Goal: Transaction & Acquisition: Purchase product/service

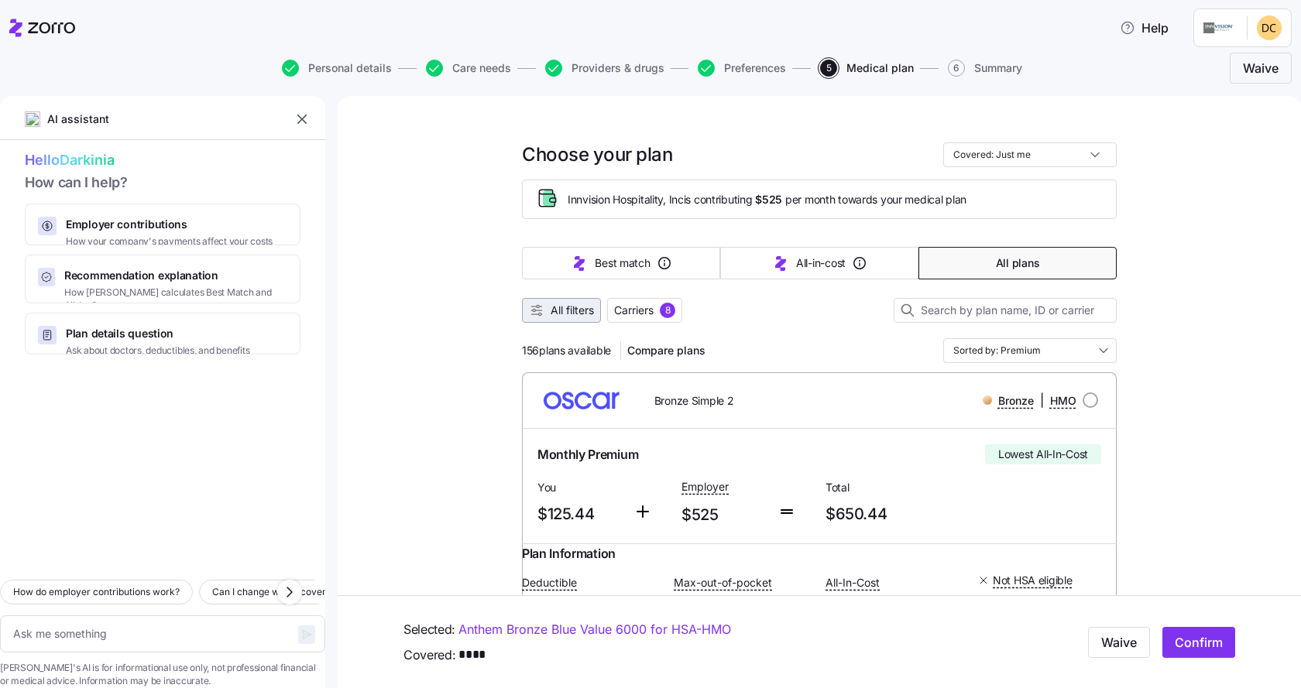
click at [533, 303] on button "All filters" at bounding box center [561, 310] width 79 height 25
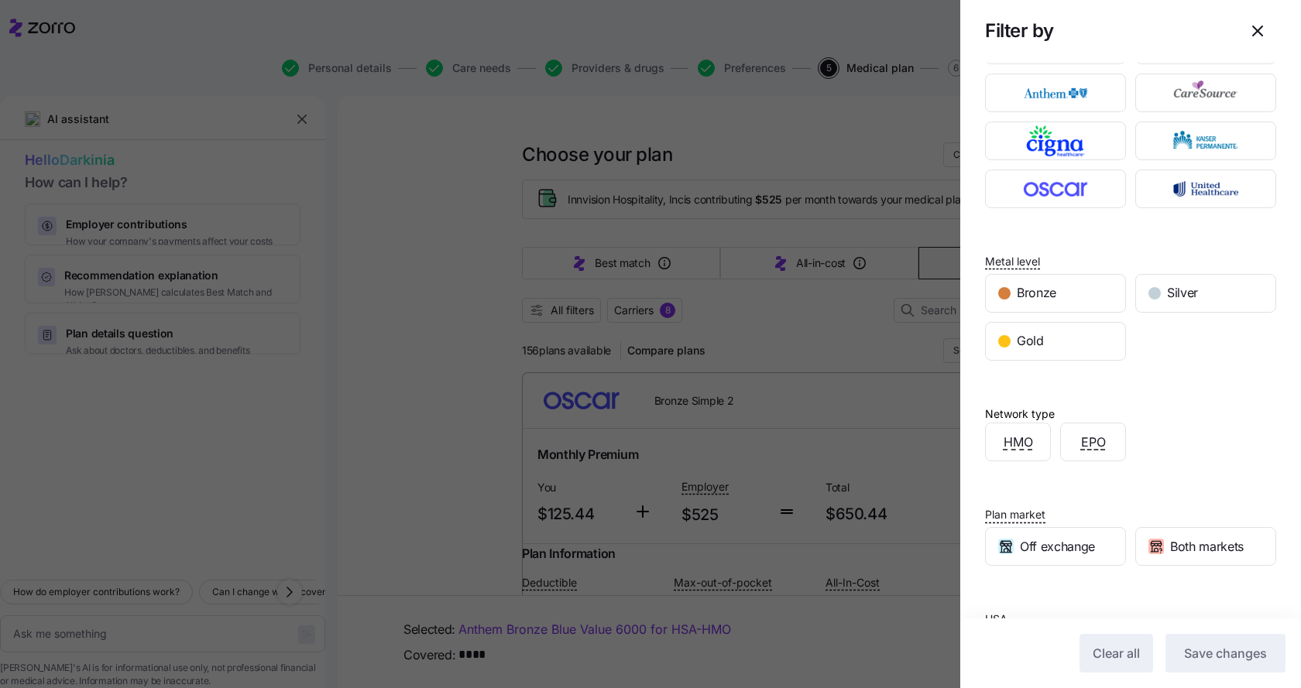
scroll to position [145, 0]
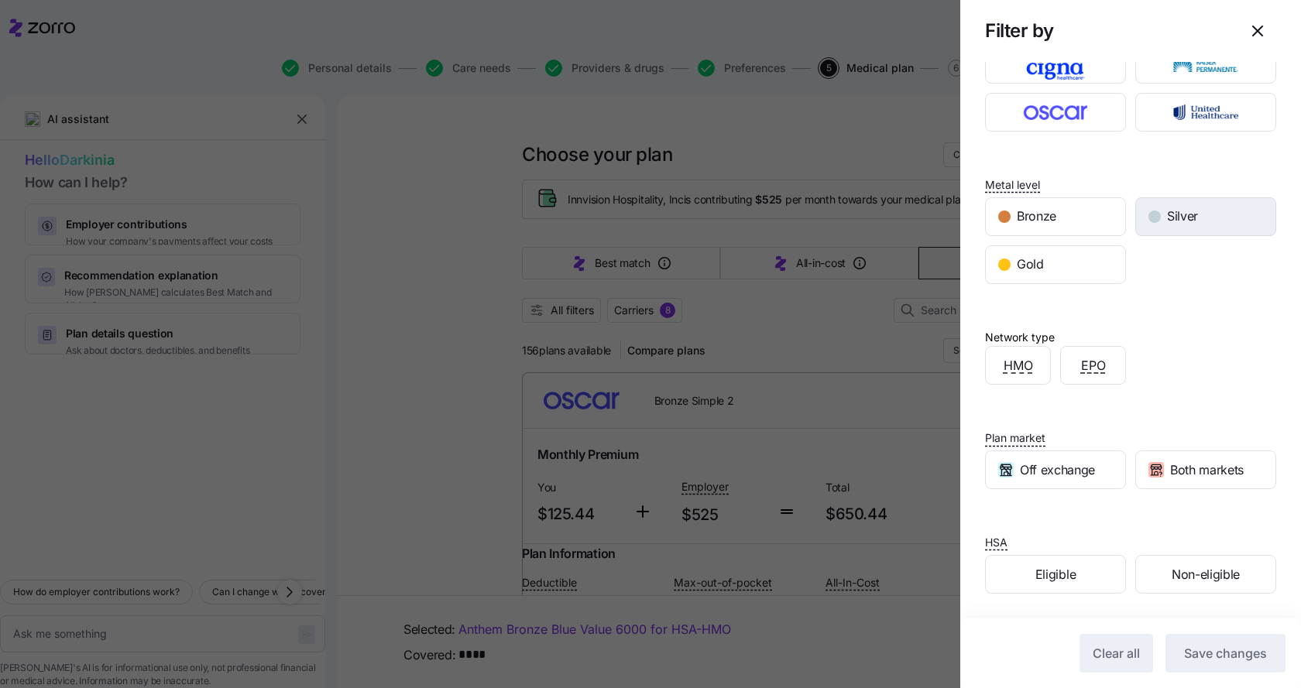
click at [1167, 219] on span "Silver" at bounding box center [1182, 216] width 31 height 19
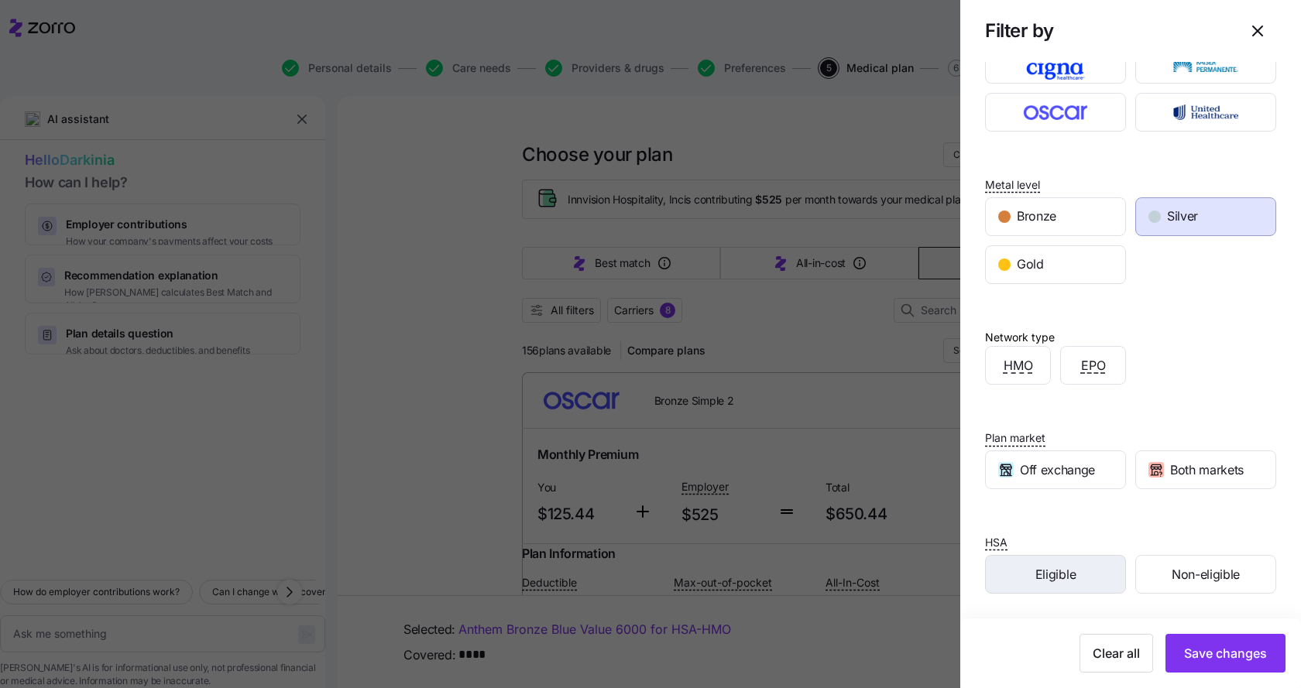
click at [1057, 574] on span "Eligible" at bounding box center [1055, 574] width 40 height 19
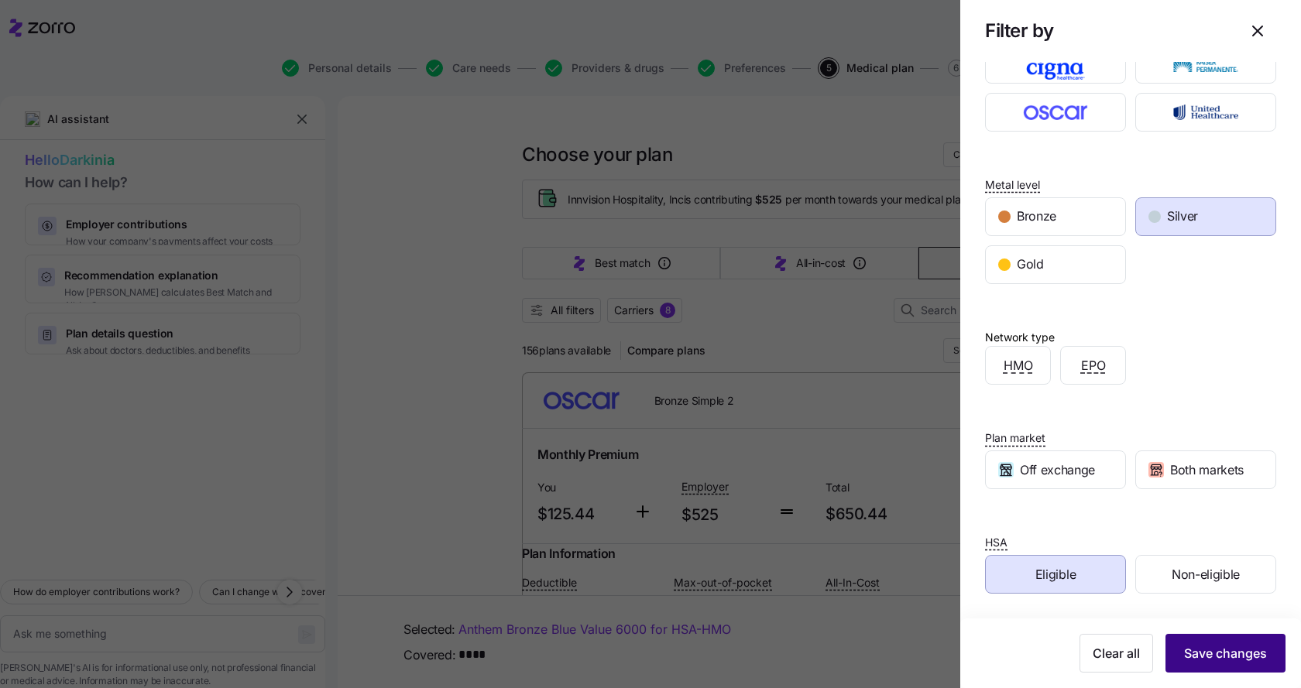
click at [1184, 654] on span "Save changes" at bounding box center [1225, 653] width 83 height 19
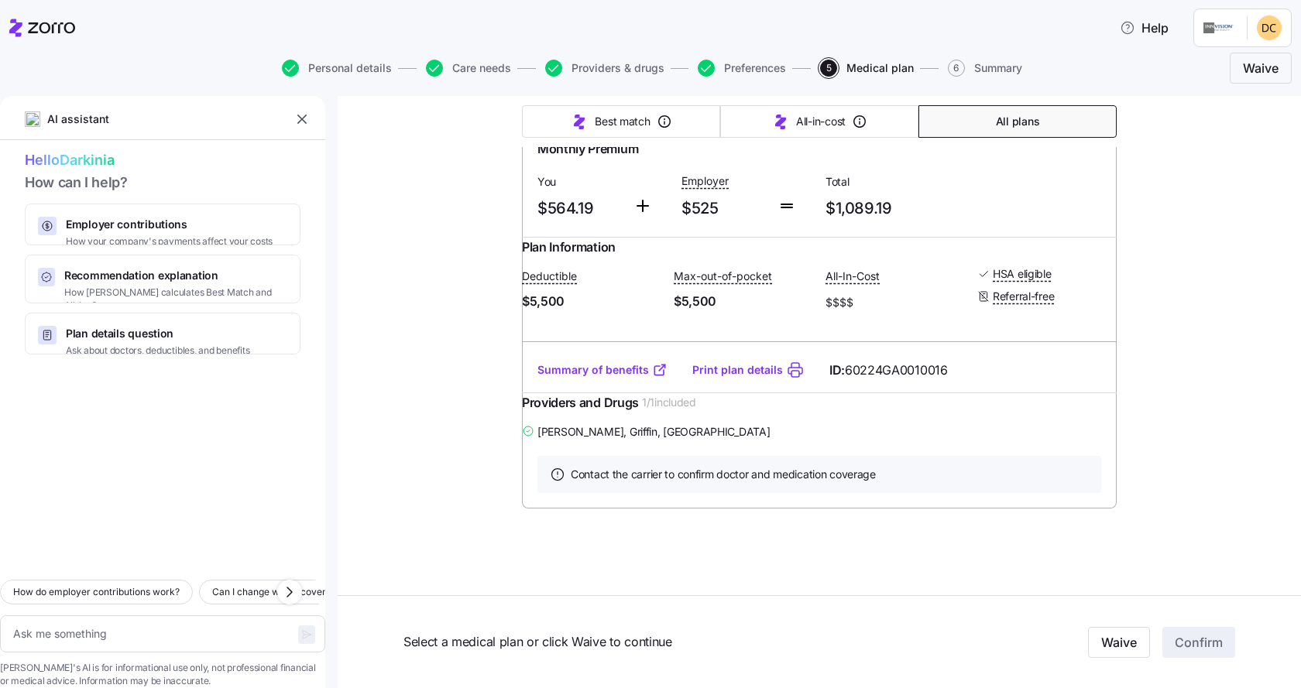
scroll to position [3905, 0]
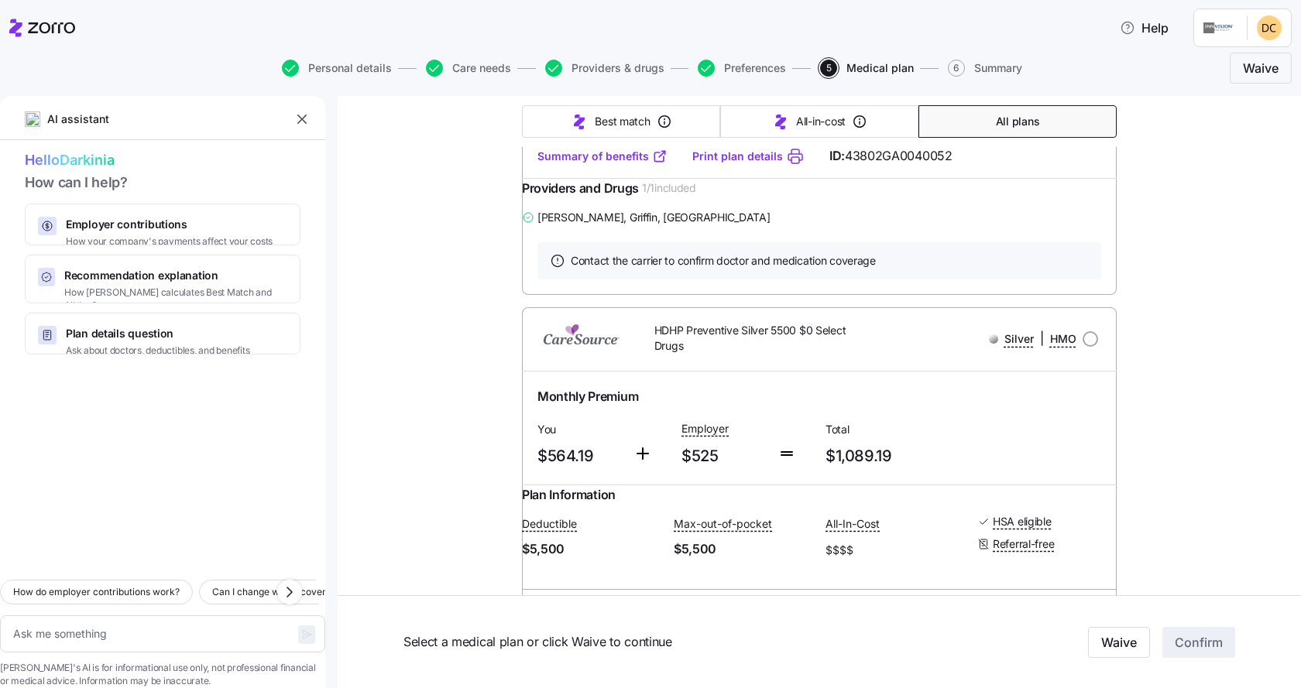
type textarea "x"
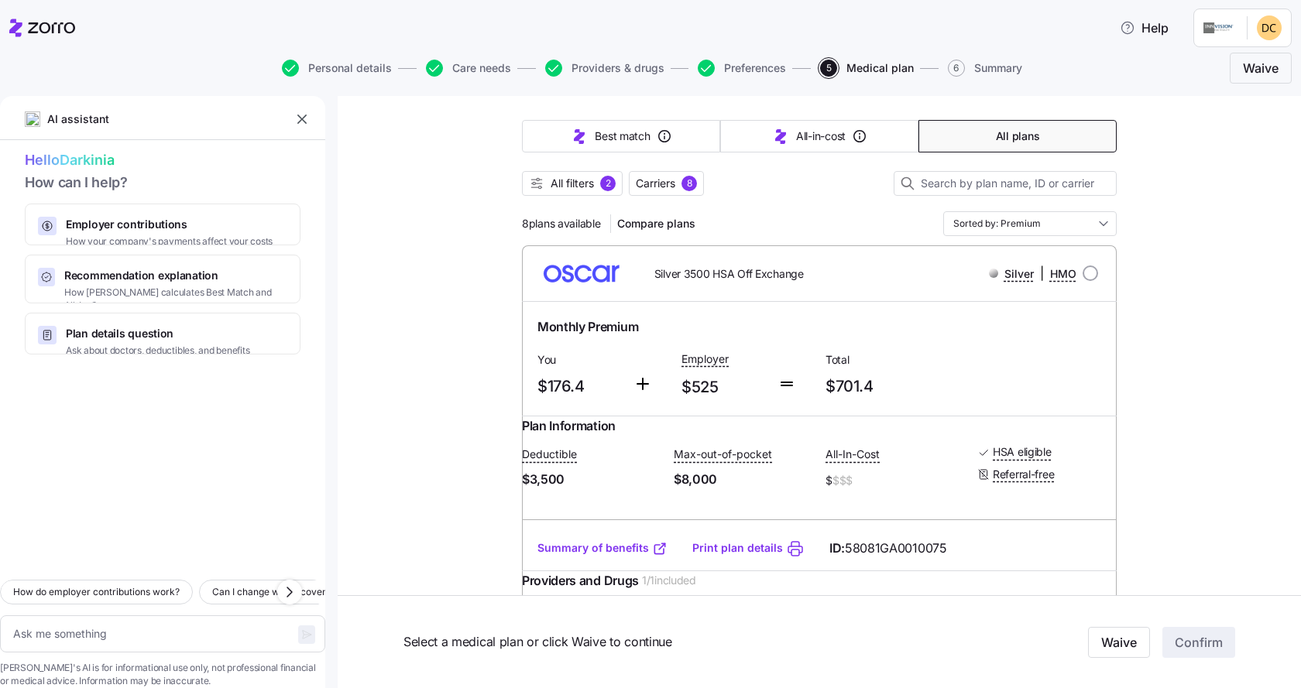
scroll to position [155, 0]
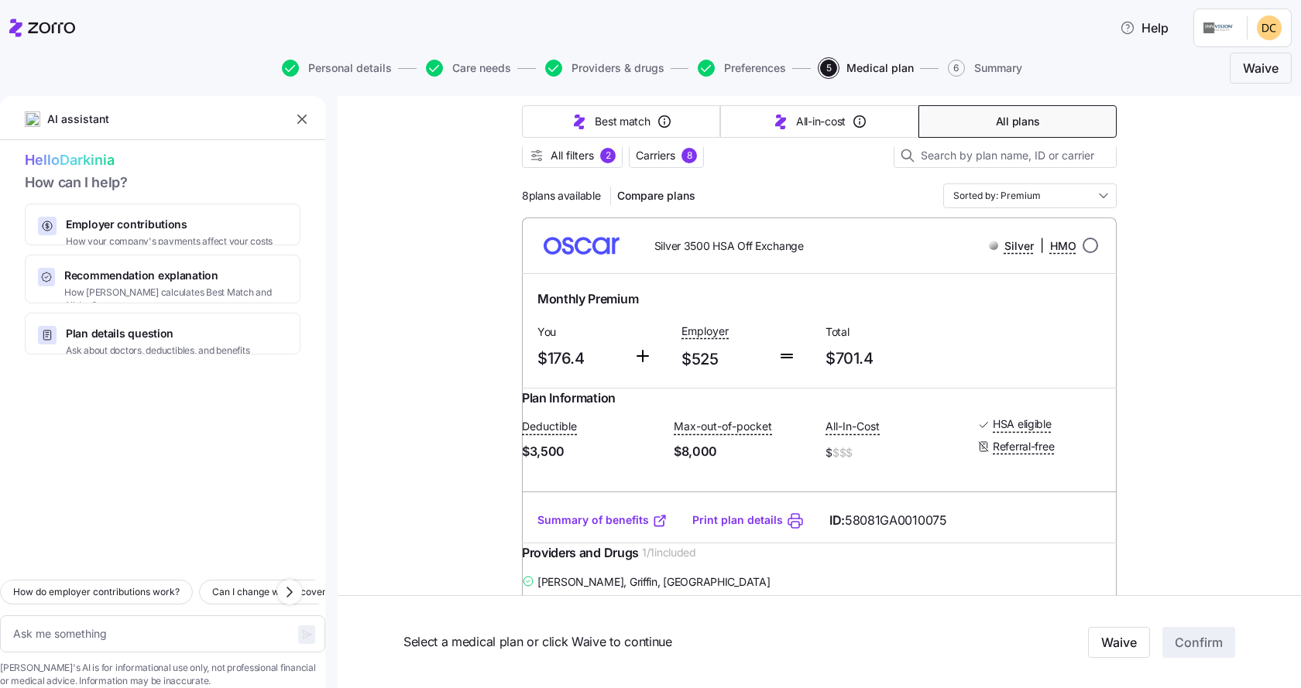
click at [1084, 245] on input "radio" at bounding box center [1090, 245] width 15 height 15
radio input "true"
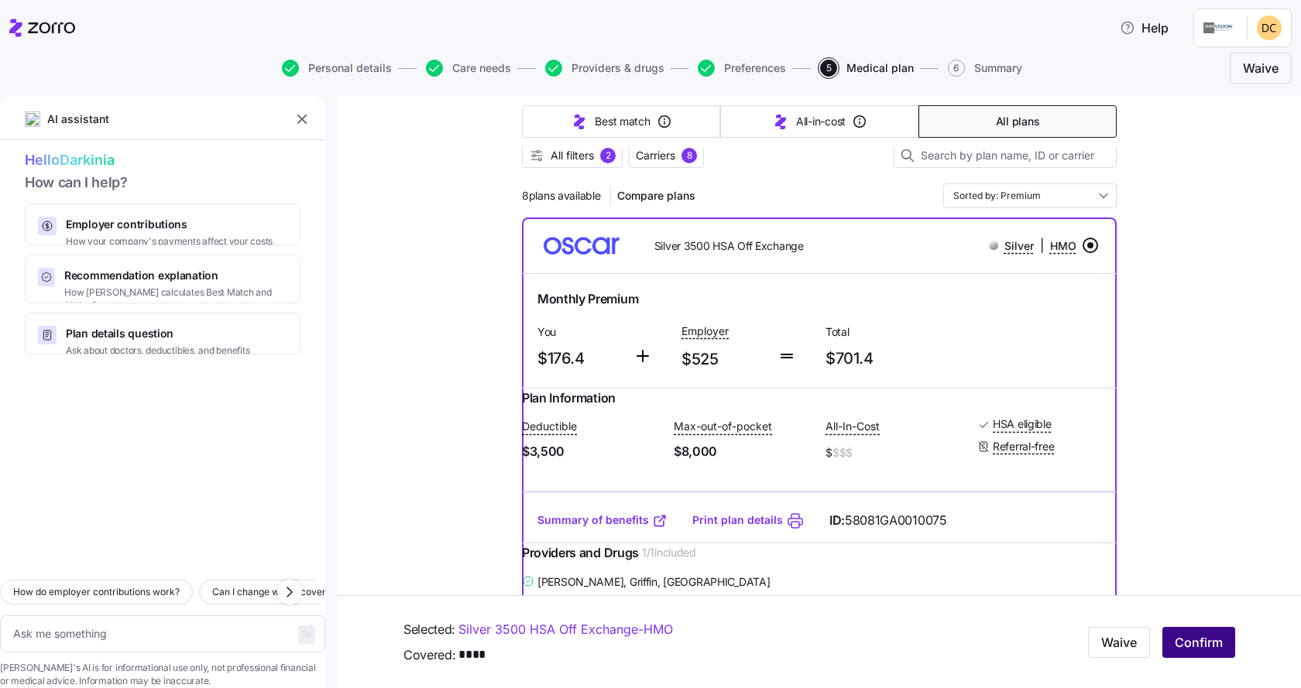
click at [1193, 638] on span "Confirm" at bounding box center [1199, 642] width 48 height 19
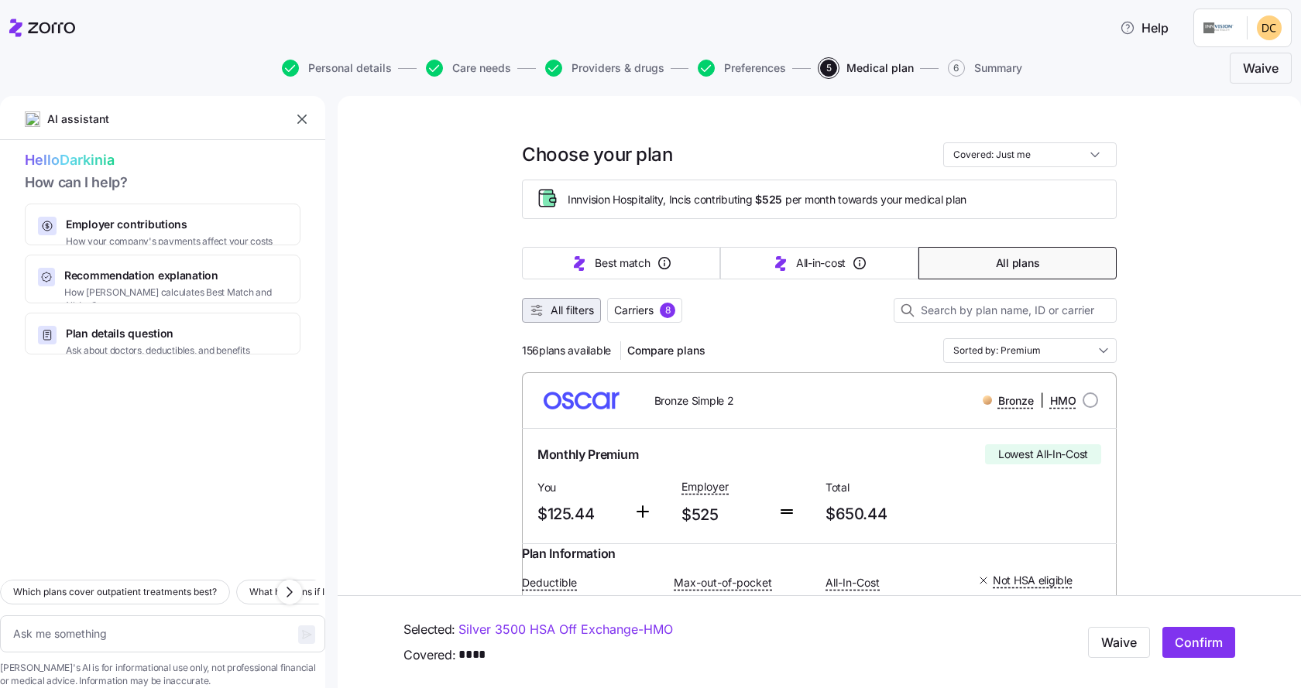
click at [567, 316] on span "All filters" at bounding box center [572, 310] width 43 height 15
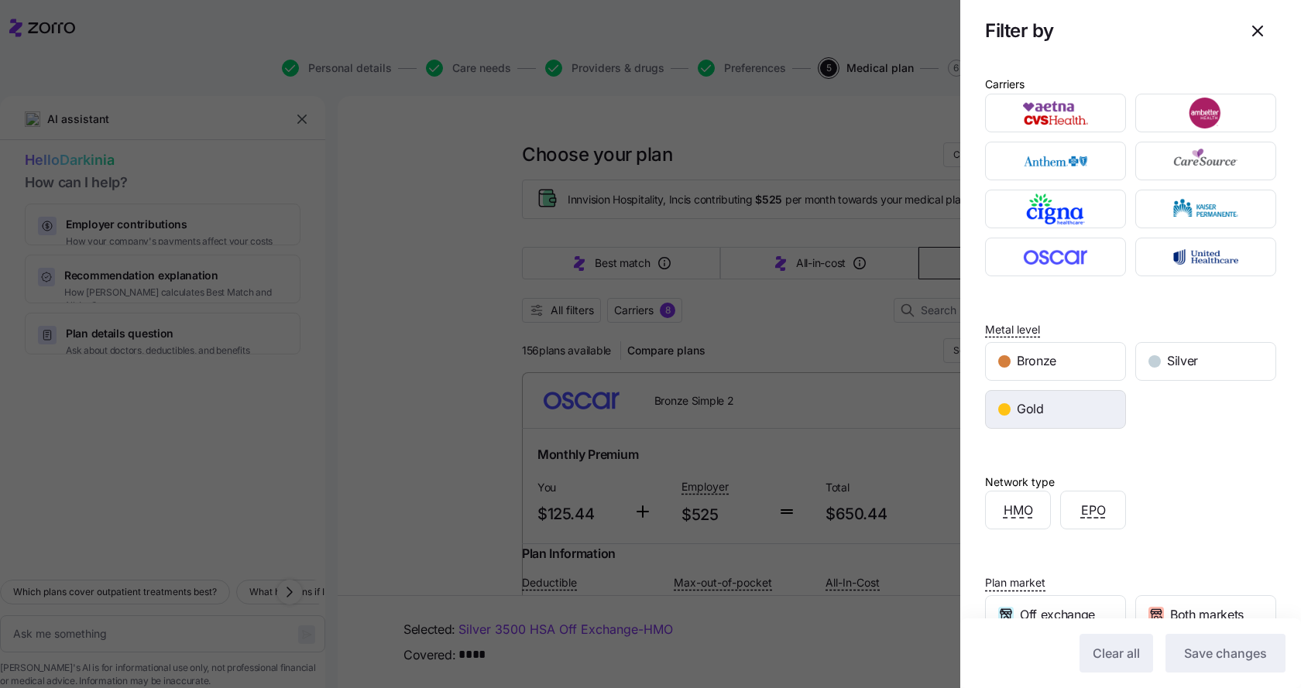
click at [1056, 407] on div "Gold" at bounding box center [1055, 409] width 139 height 37
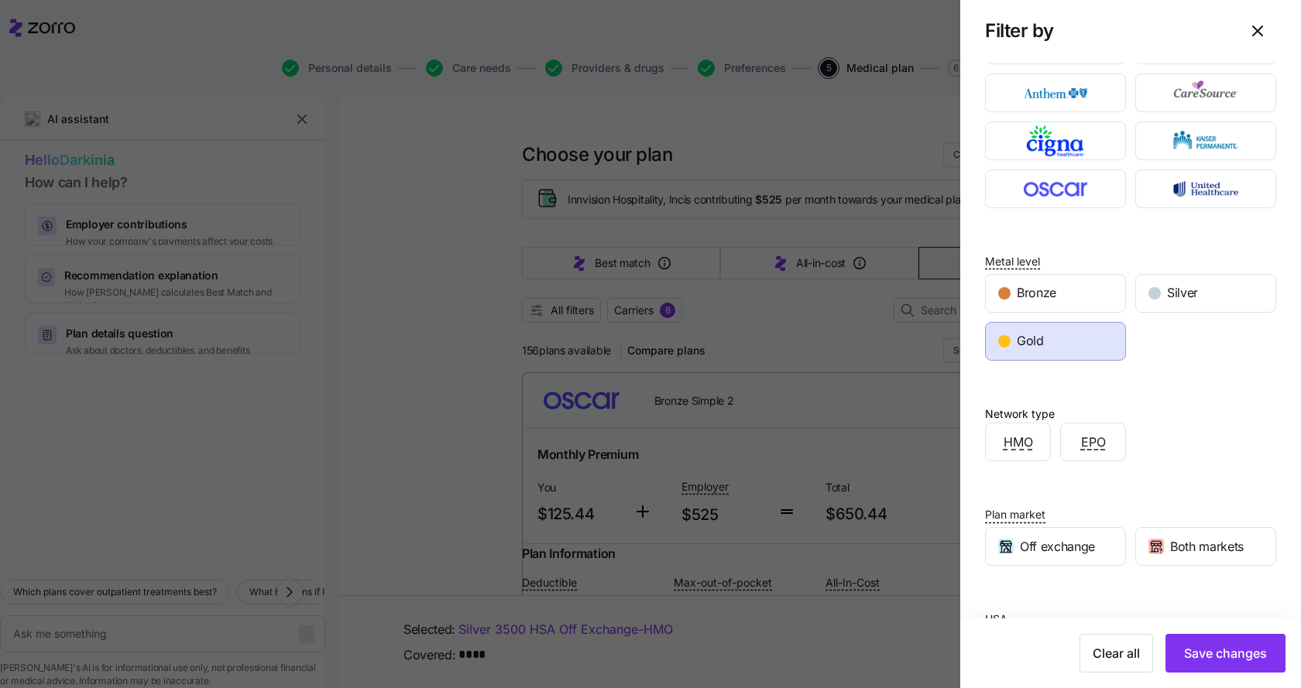
scroll to position [145, 0]
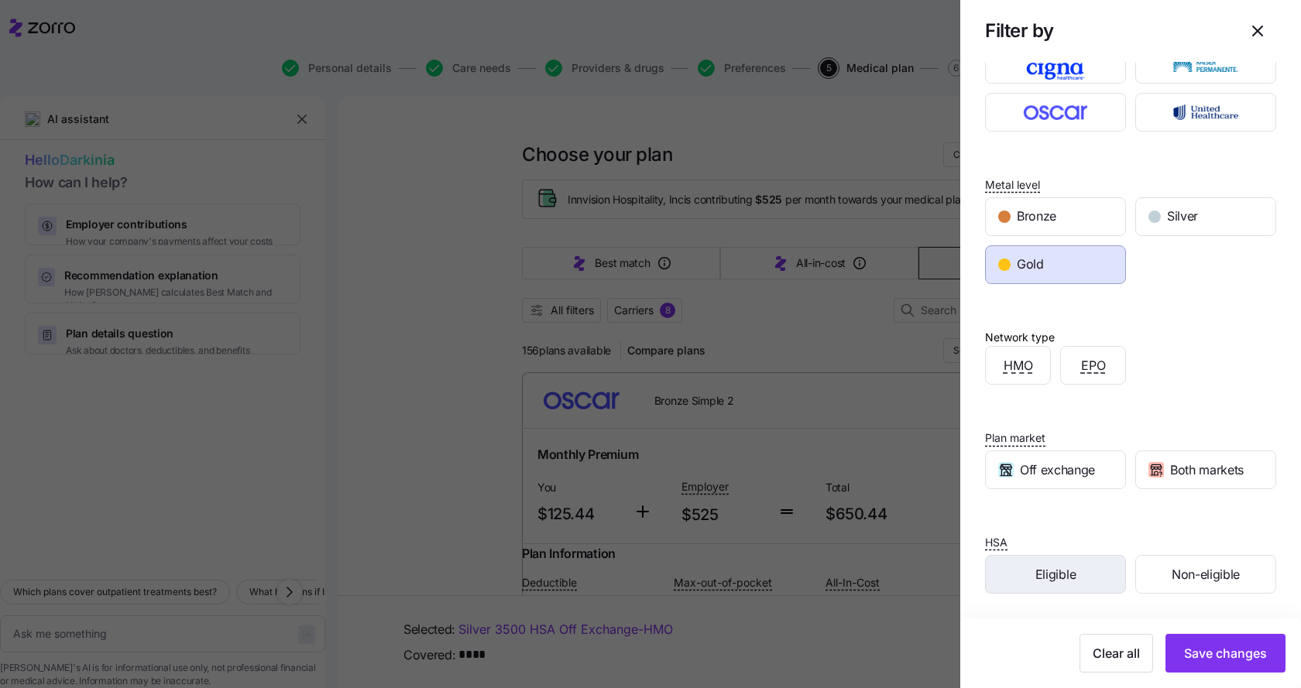
click at [1041, 561] on div "Eligible" at bounding box center [1055, 574] width 139 height 37
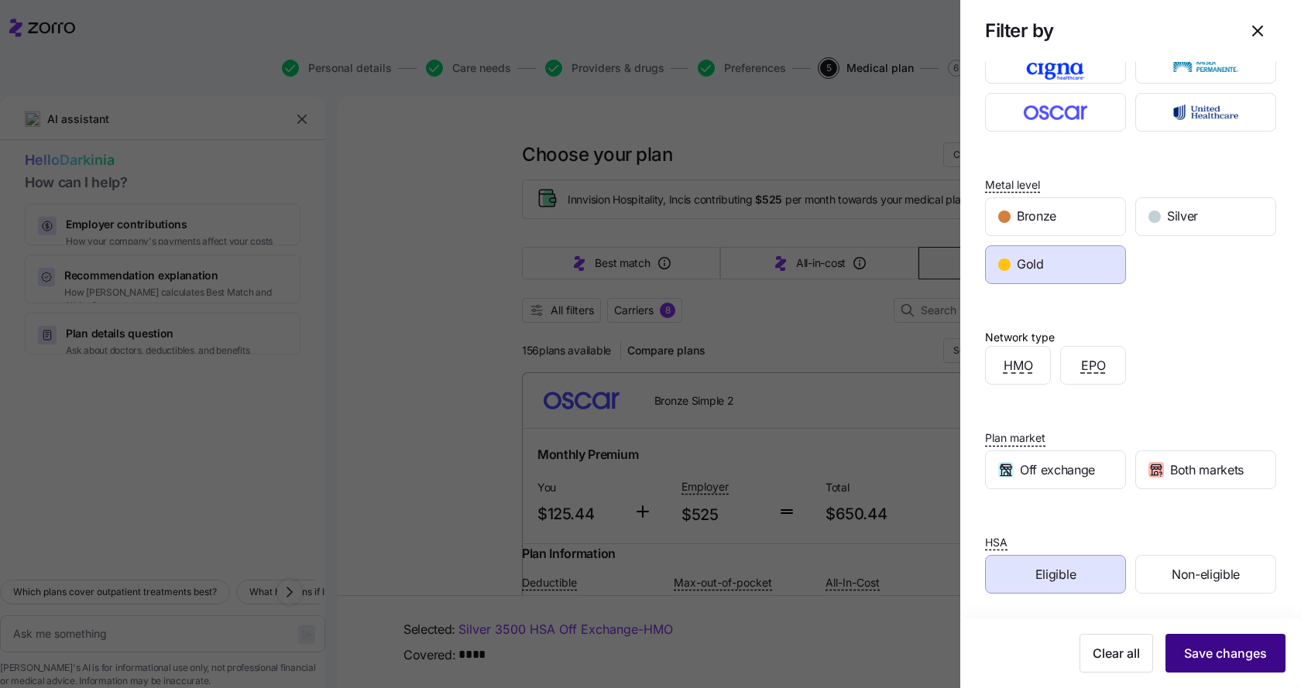
click at [1199, 662] on span "Save changes" at bounding box center [1225, 653] width 83 height 19
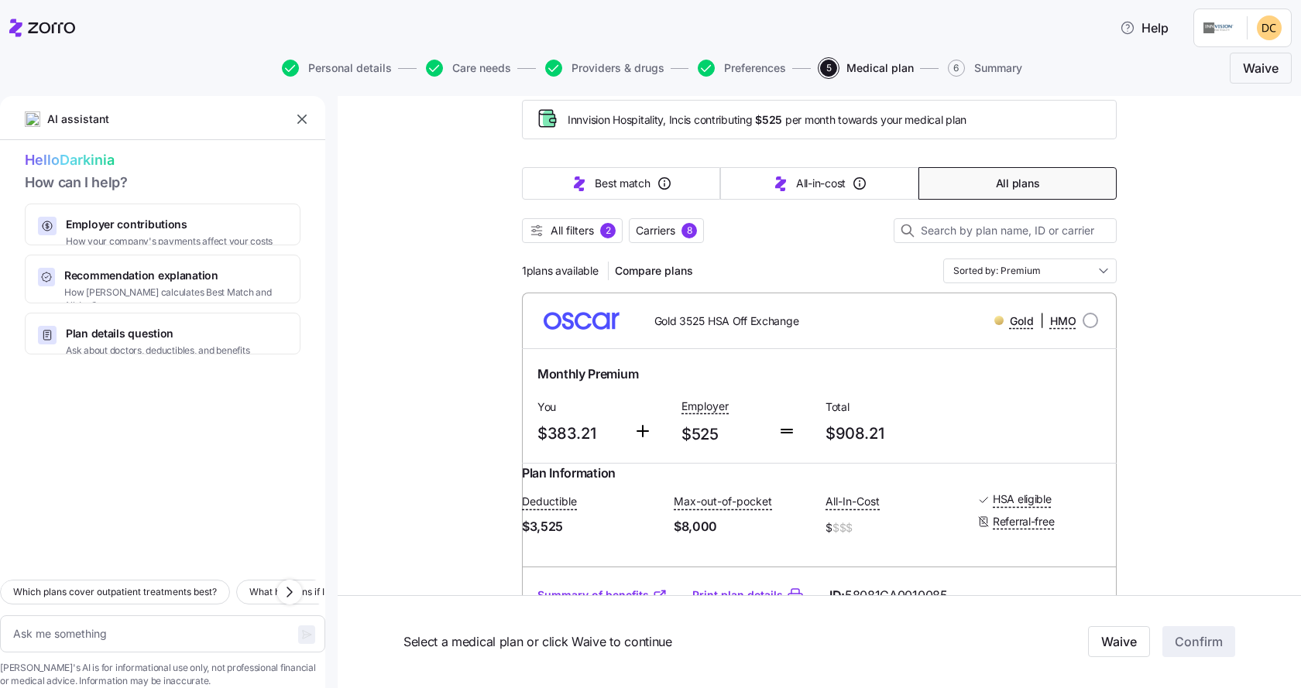
scroll to position [0, 0]
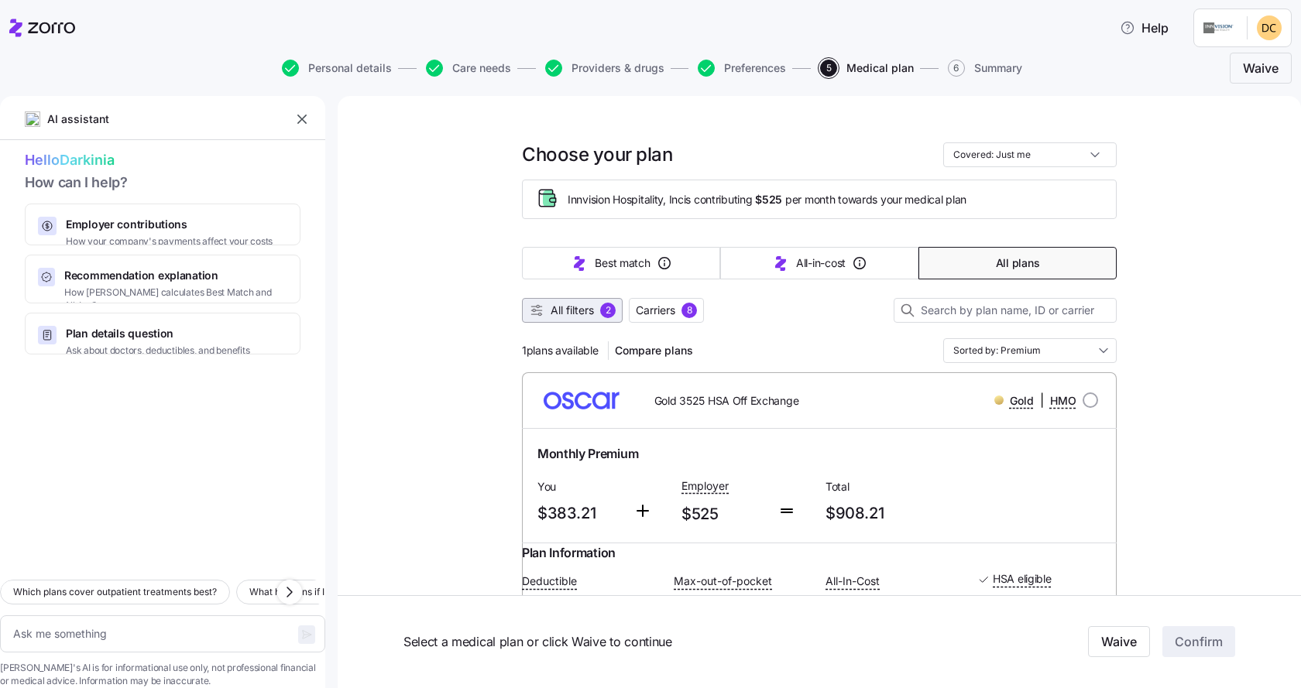
click at [551, 304] on span "All filters" at bounding box center [572, 310] width 43 height 15
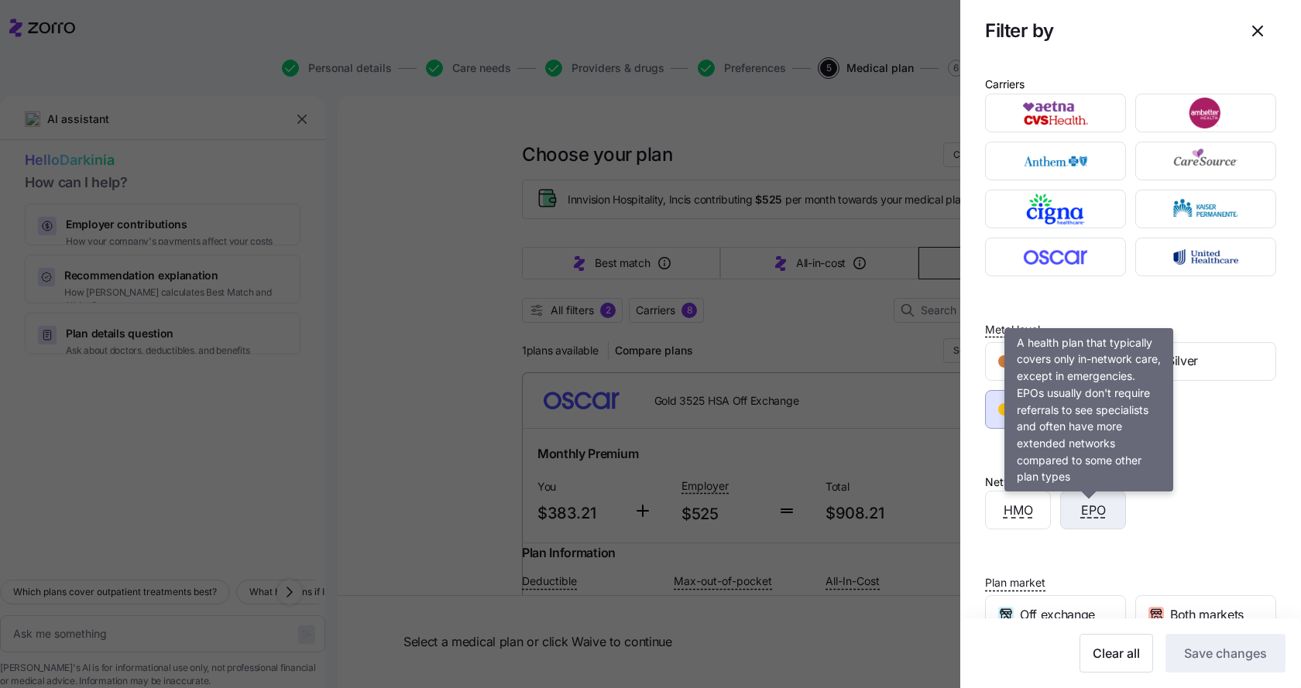
drag, startPoint x: 1078, startPoint y: 506, endPoint x: 1116, endPoint y: 517, distance: 39.5
click at [1081, 506] on span "EPO" at bounding box center [1093, 510] width 25 height 19
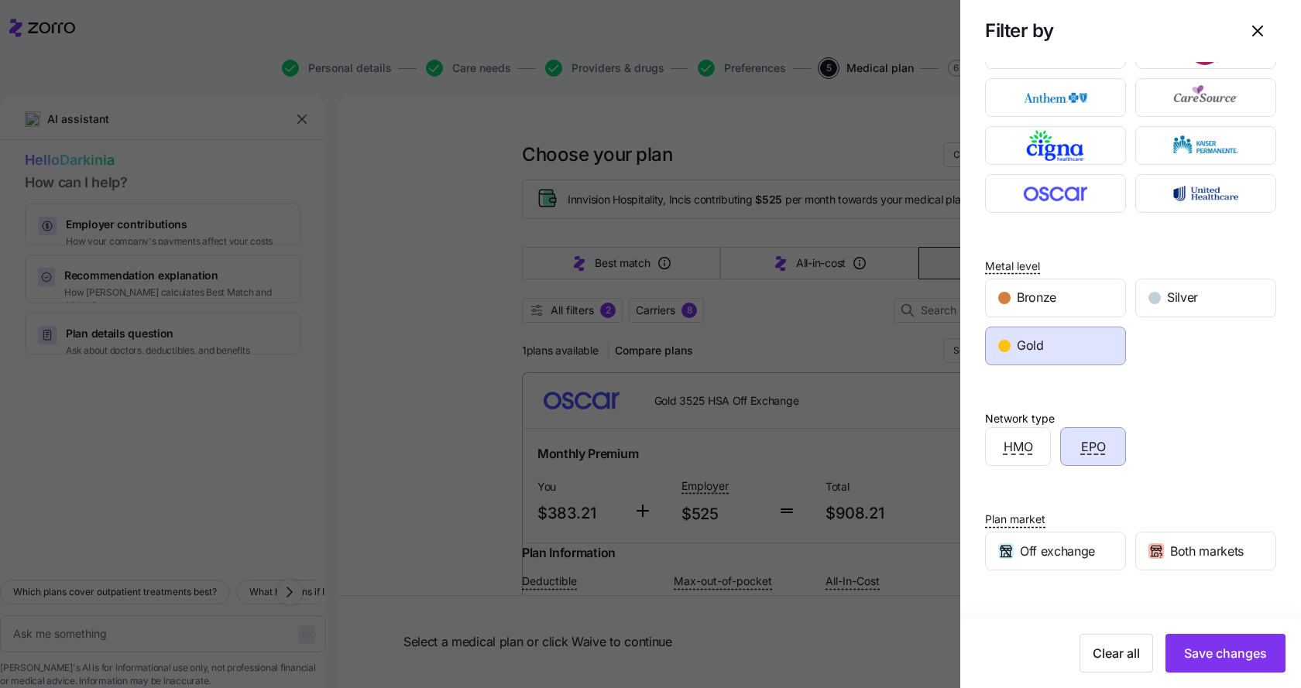
scroll to position [145, 0]
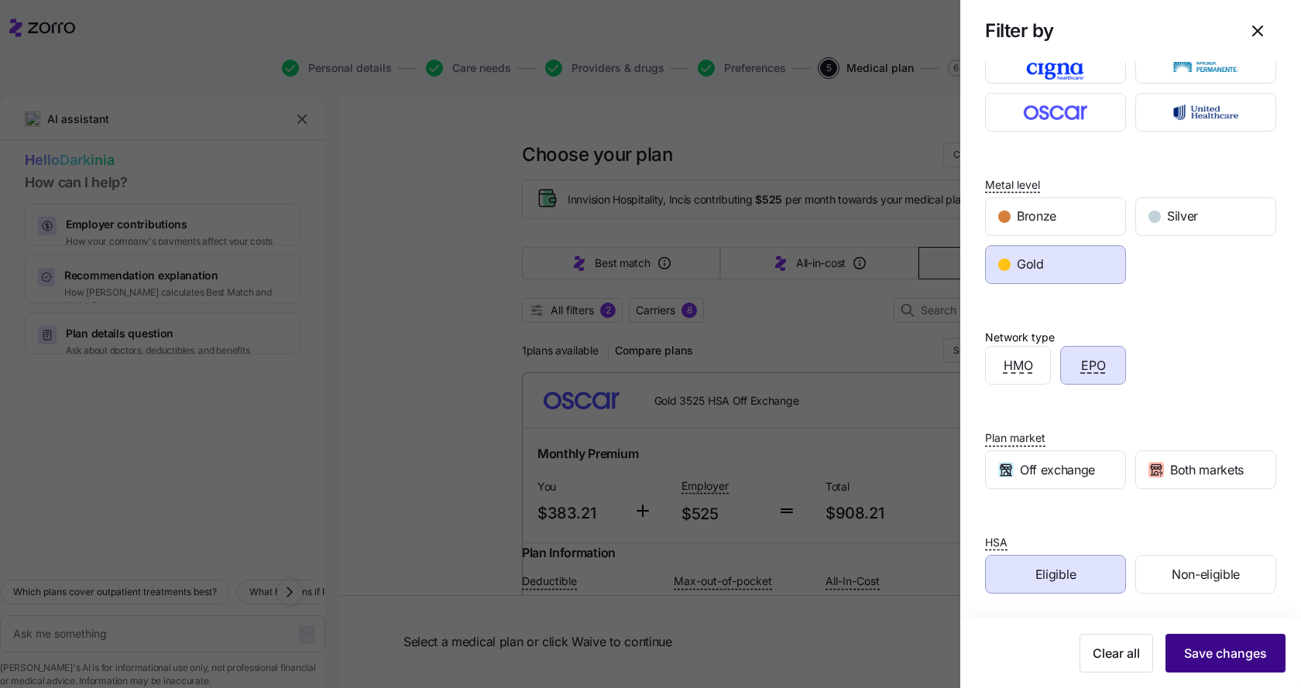
click at [1217, 652] on span "Save changes" at bounding box center [1225, 653] width 83 height 19
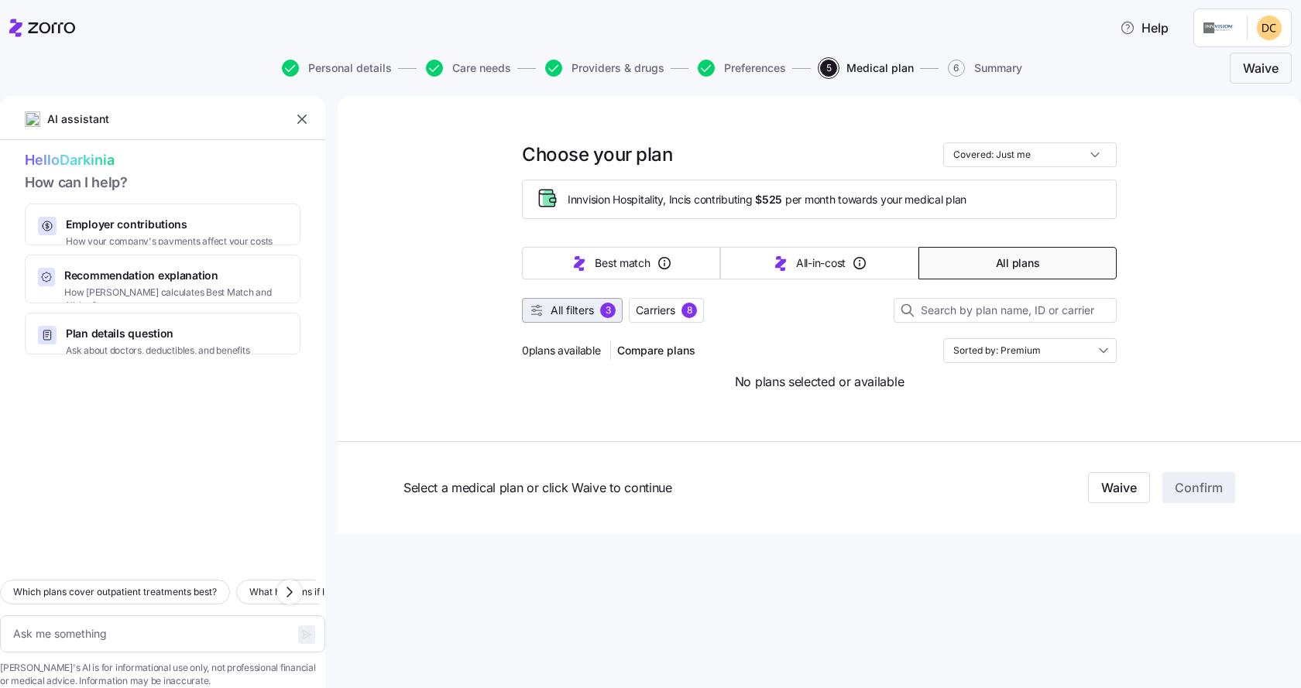
click at [560, 309] on span "All filters" at bounding box center [572, 310] width 43 height 15
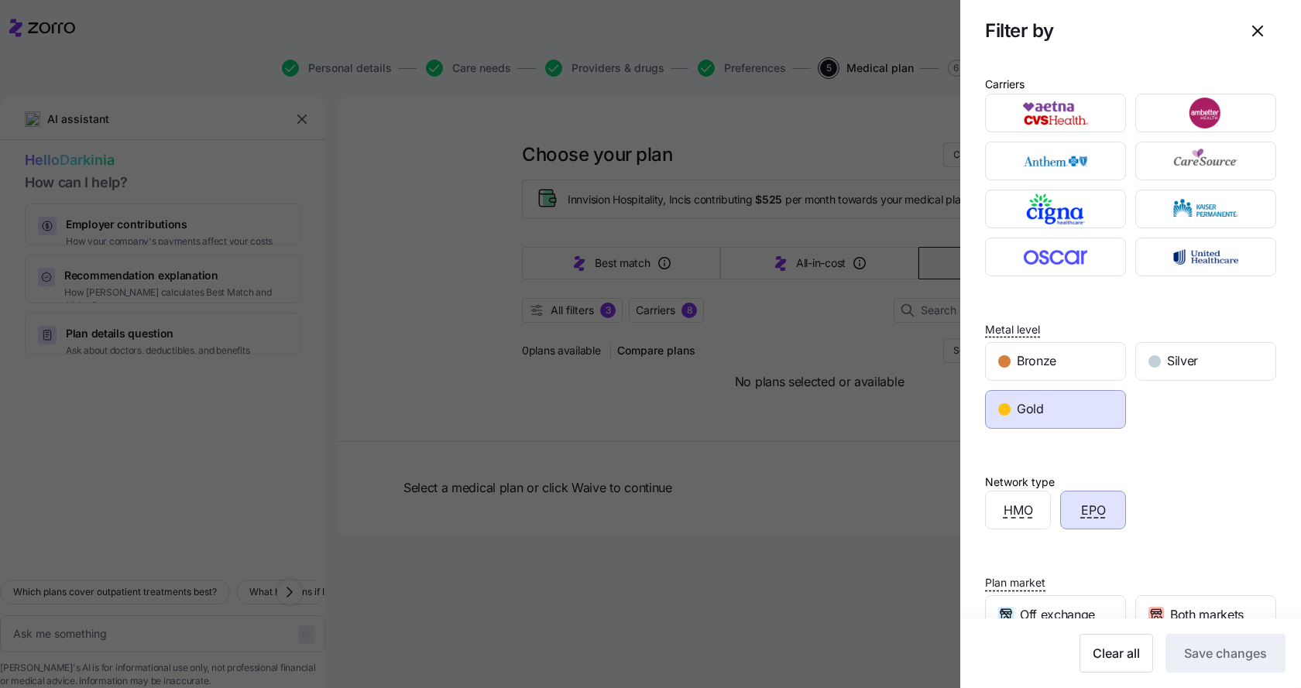
click at [1050, 413] on div "Gold" at bounding box center [1055, 409] width 139 height 37
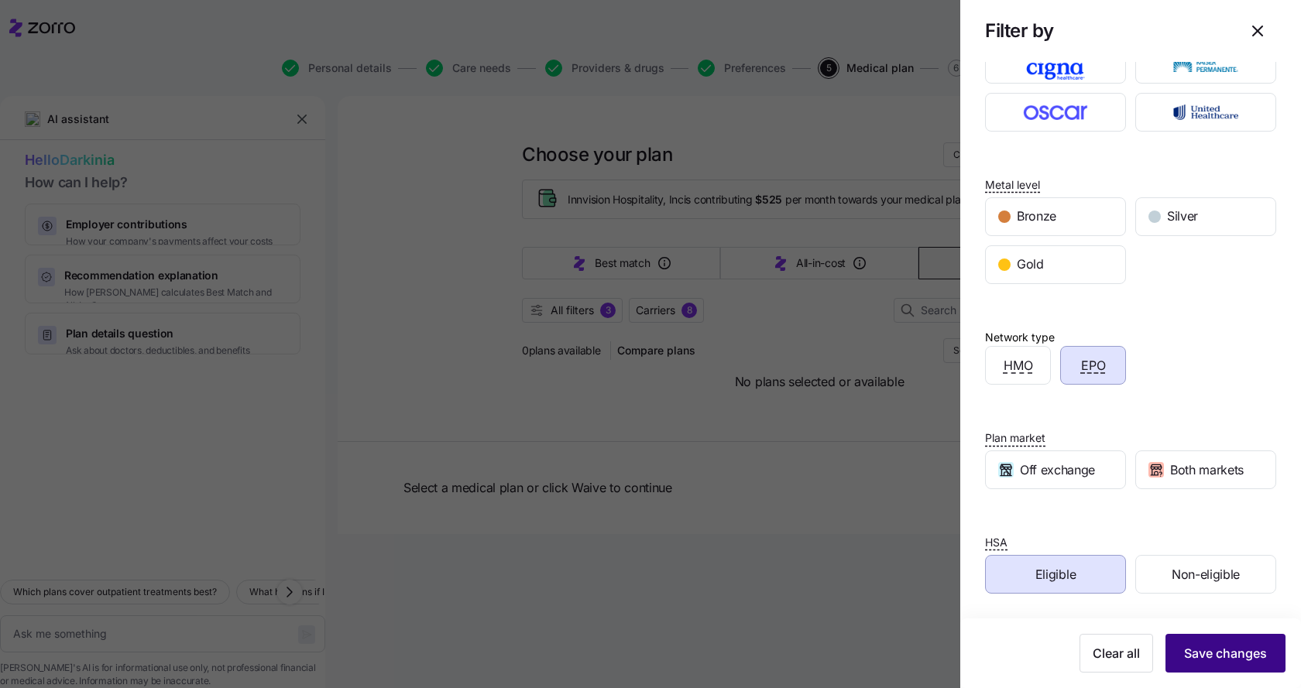
click at [1228, 649] on span "Save changes" at bounding box center [1225, 653] width 83 height 19
type textarea "x"
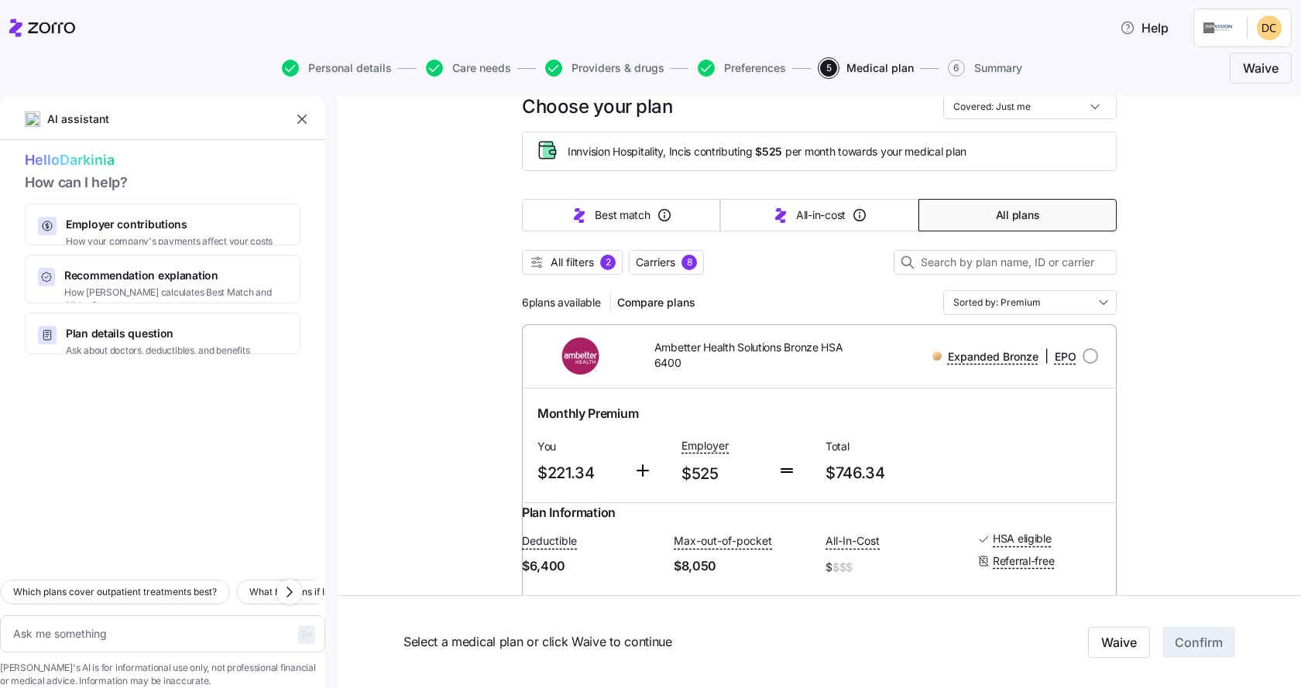
scroll to position [232, 0]
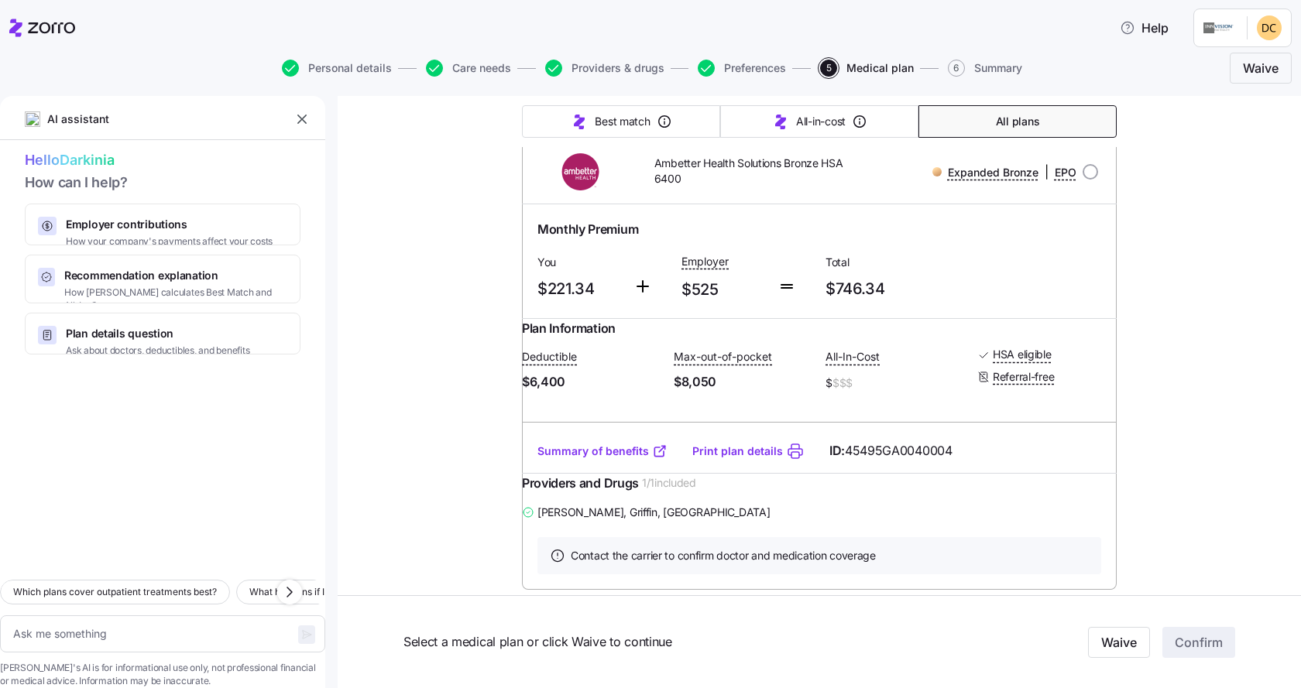
click at [548, 459] on link "Summary of benefits" at bounding box center [602, 451] width 130 height 15
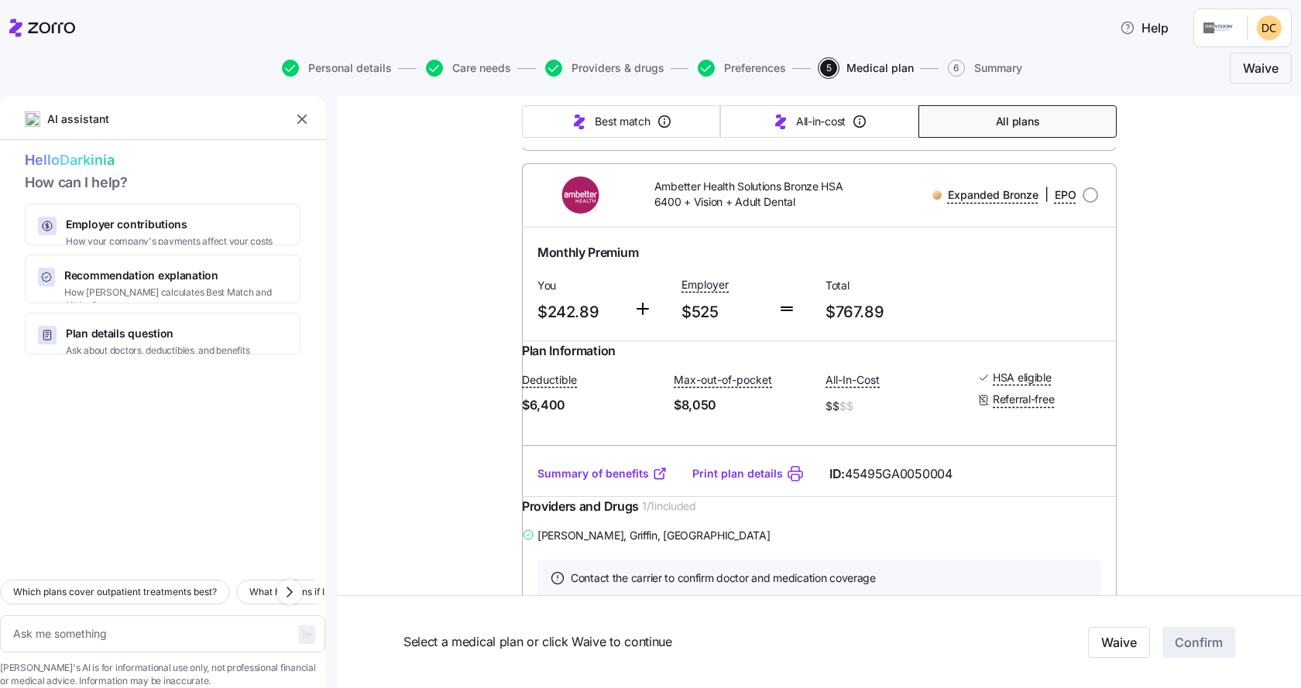
scroll to position [697, 0]
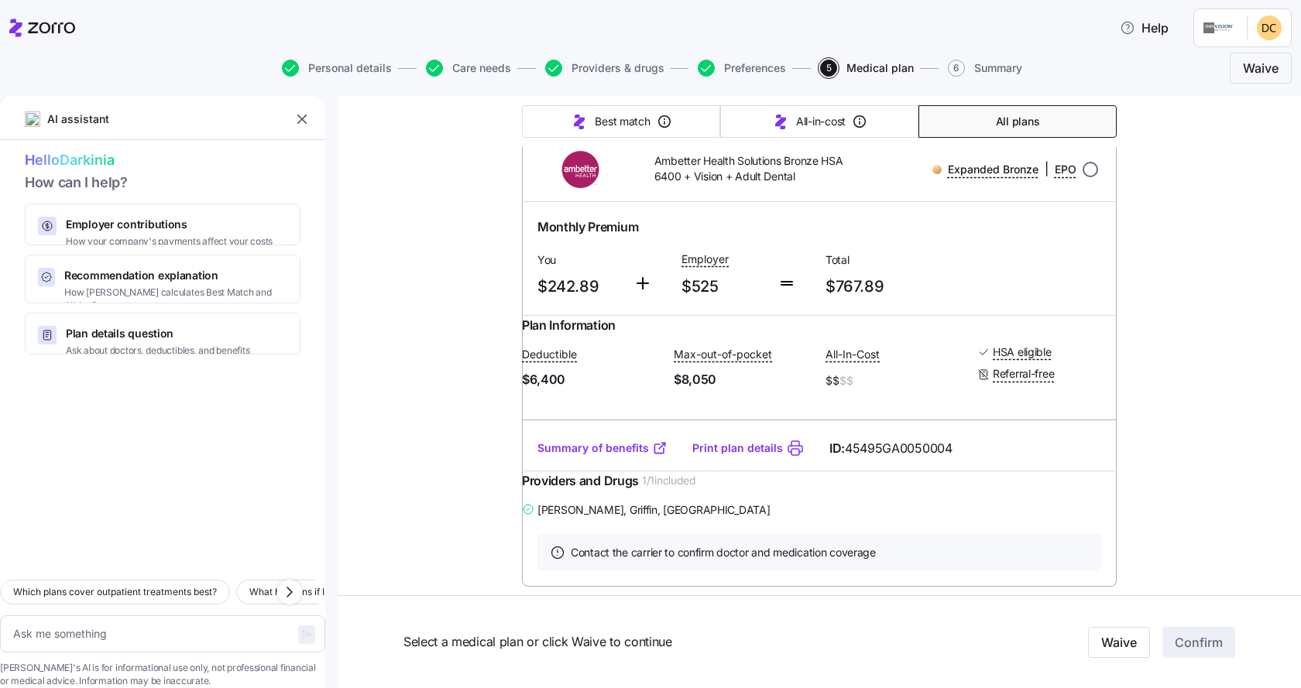
click at [1083, 177] on input "radio" at bounding box center [1090, 169] width 15 height 15
radio input "true"
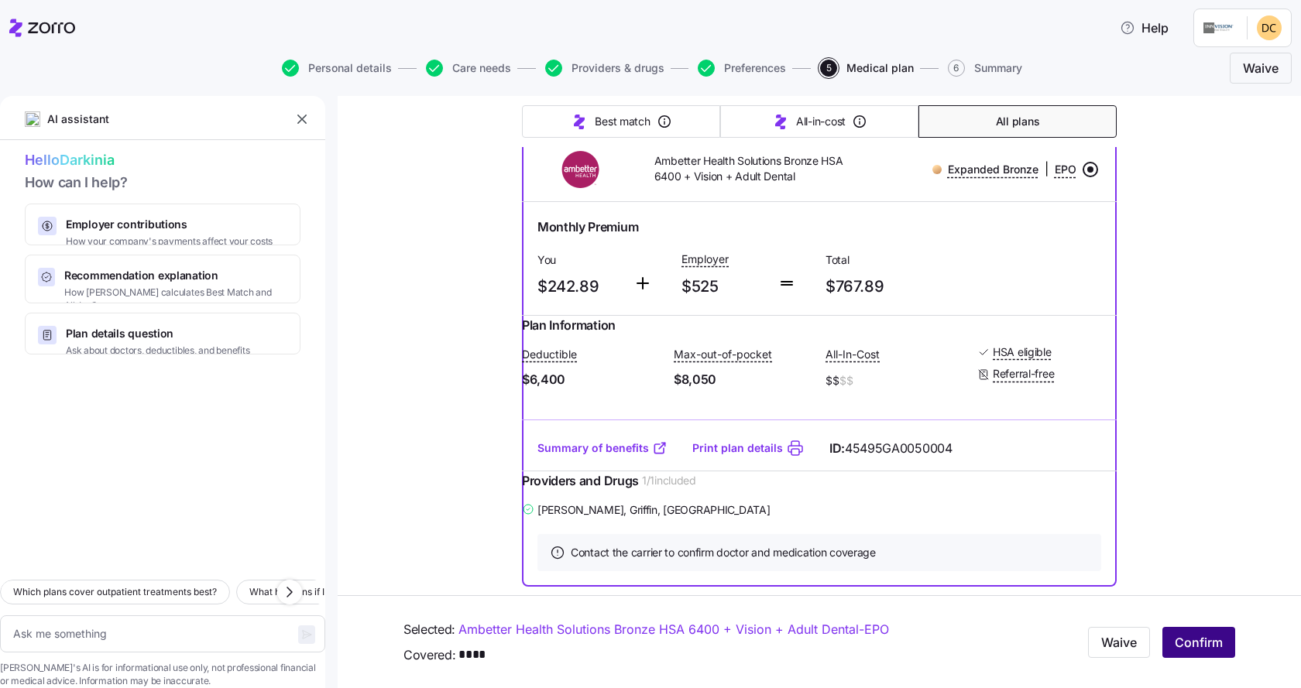
click at [1179, 635] on span "Confirm" at bounding box center [1199, 642] width 48 height 19
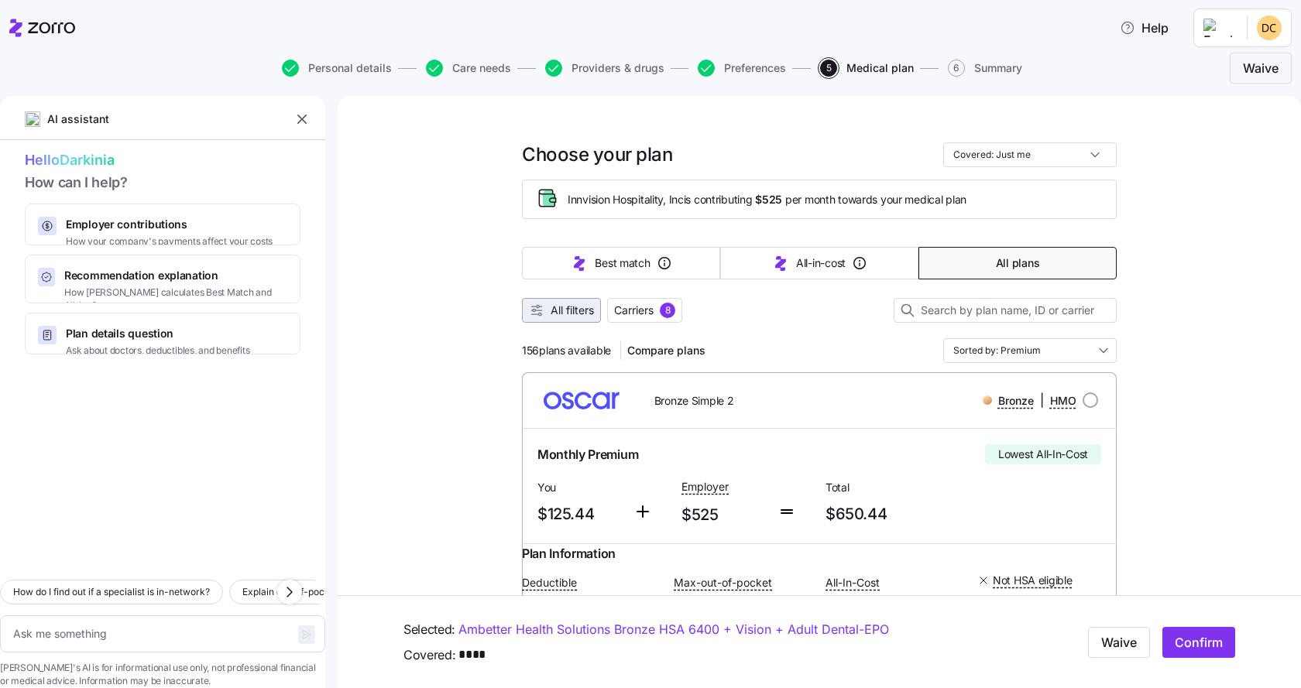
click at [543, 305] on span "All filters" at bounding box center [561, 310] width 65 height 15
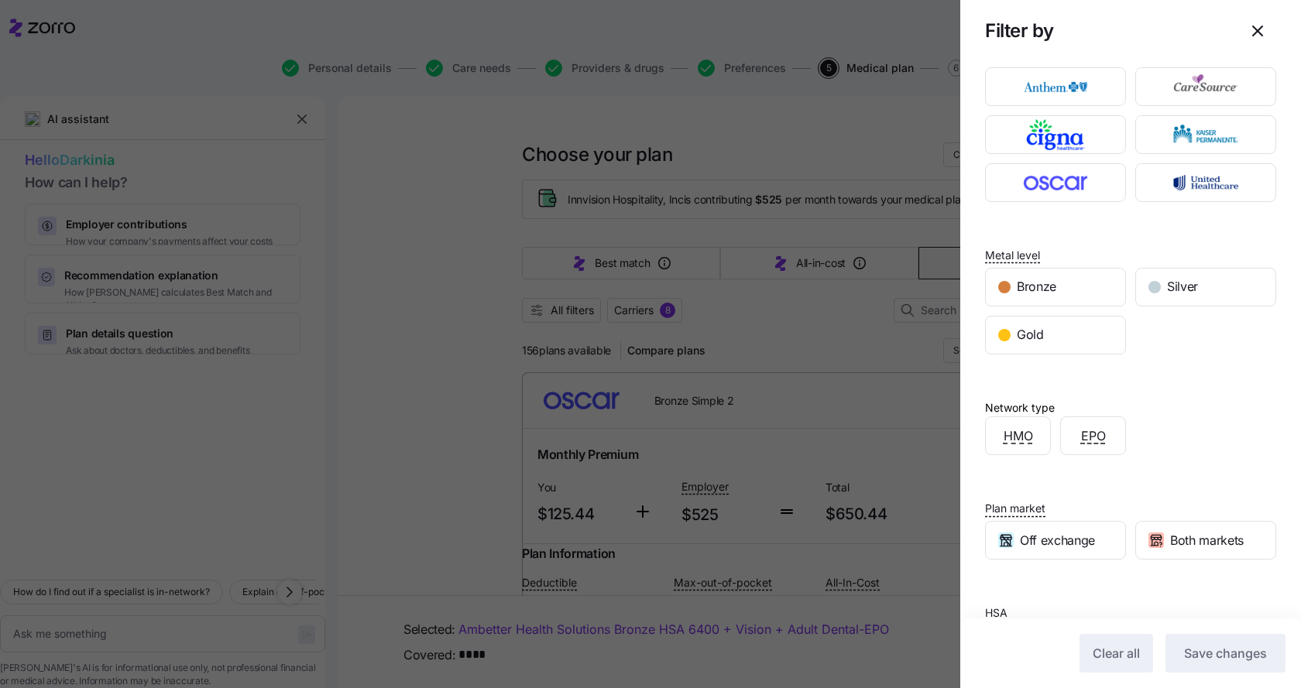
scroll to position [145, 0]
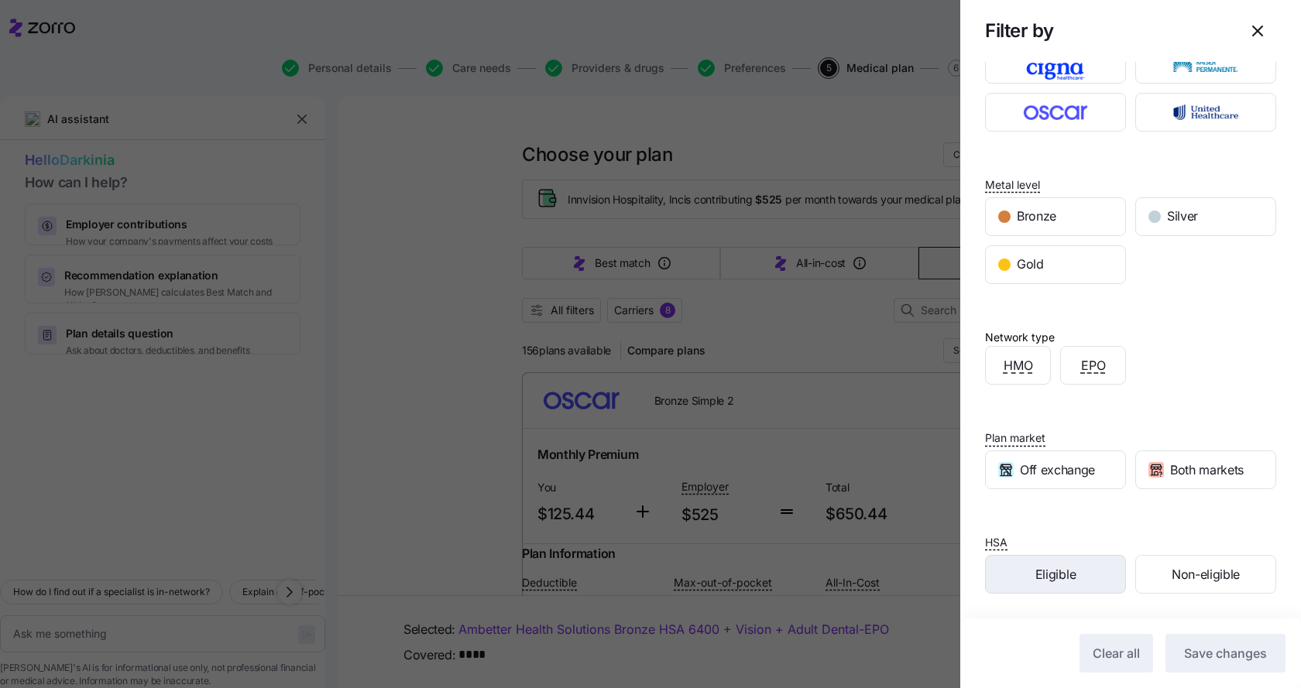
click at [1010, 569] on div "Eligible" at bounding box center [1055, 574] width 139 height 37
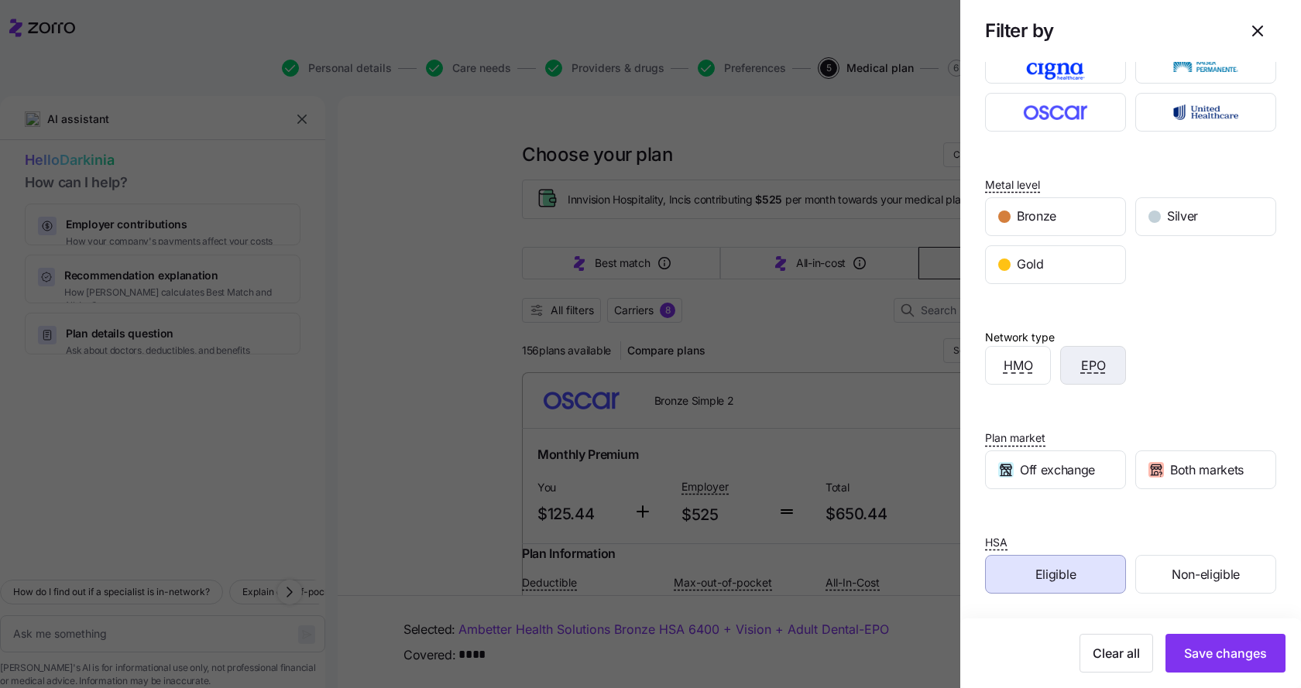
click at [1081, 365] on span "EPO" at bounding box center [1093, 365] width 25 height 19
click at [1201, 656] on span "Save changes" at bounding box center [1225, 653] width 83 height 19
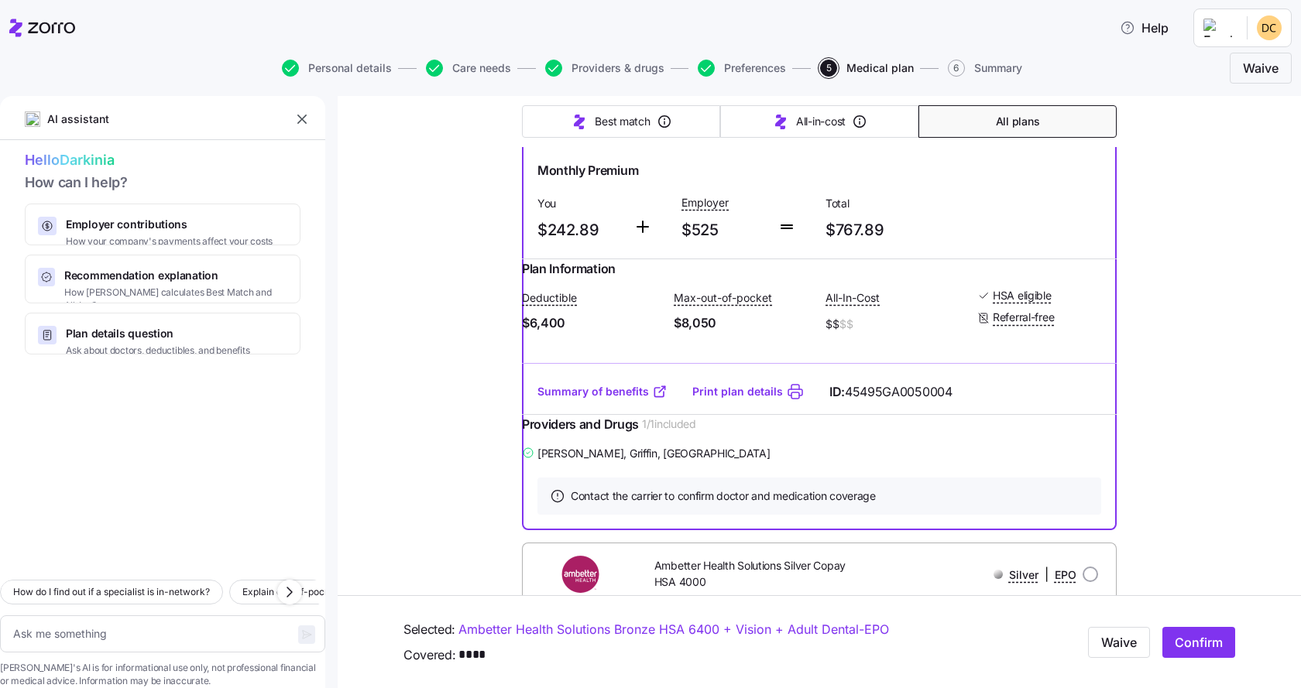
scroll to position [749, 0]
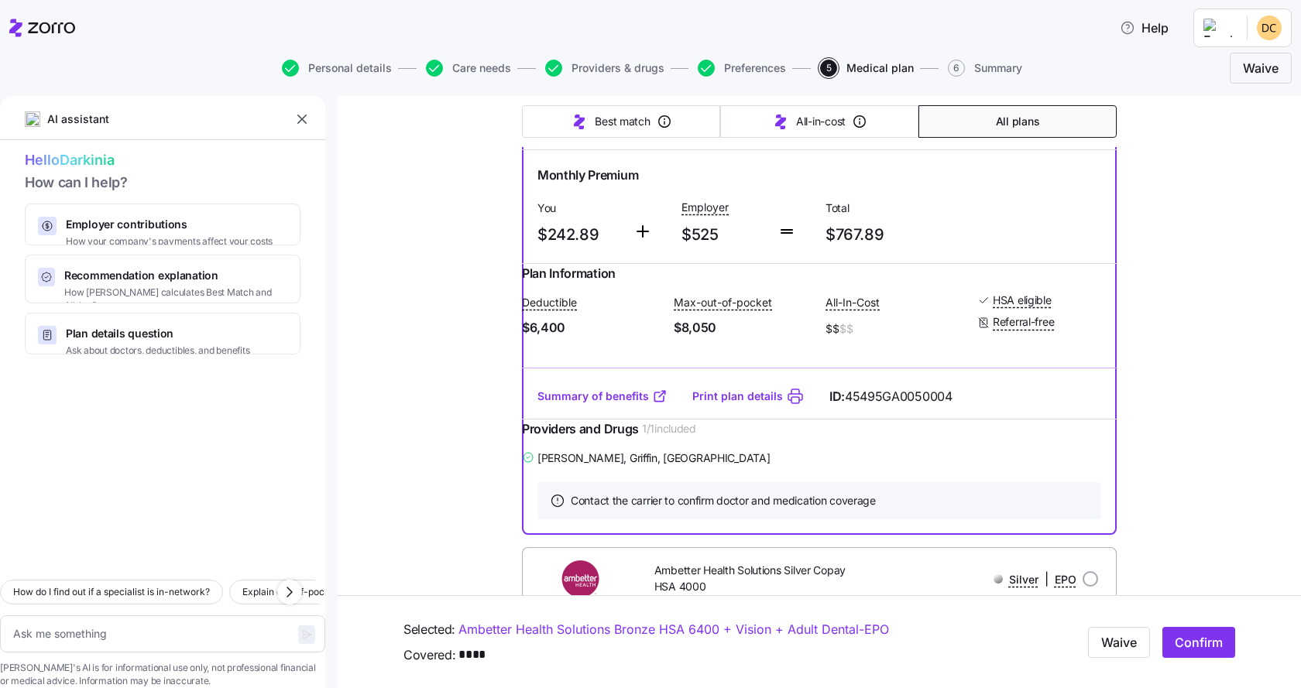
click at [591, 404] on link "Summary of benefits" at bounding box center [602, 396] width 130 height 15
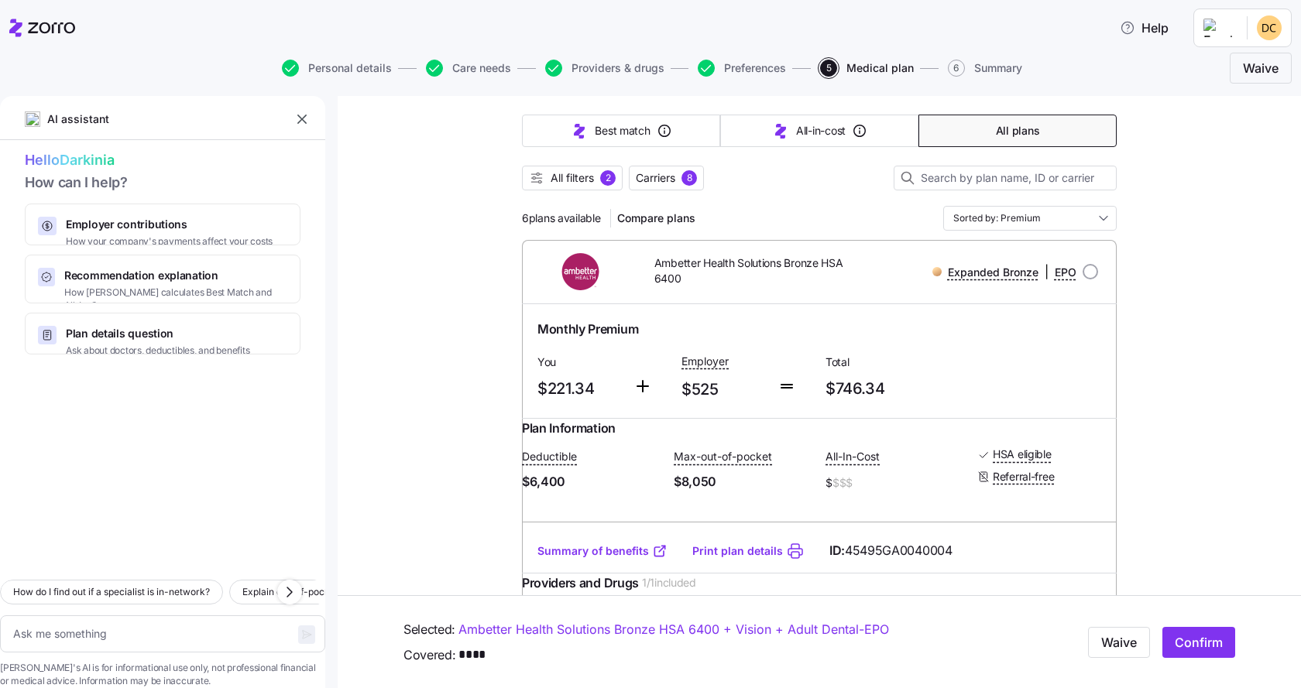
scroll to position [0, 0]
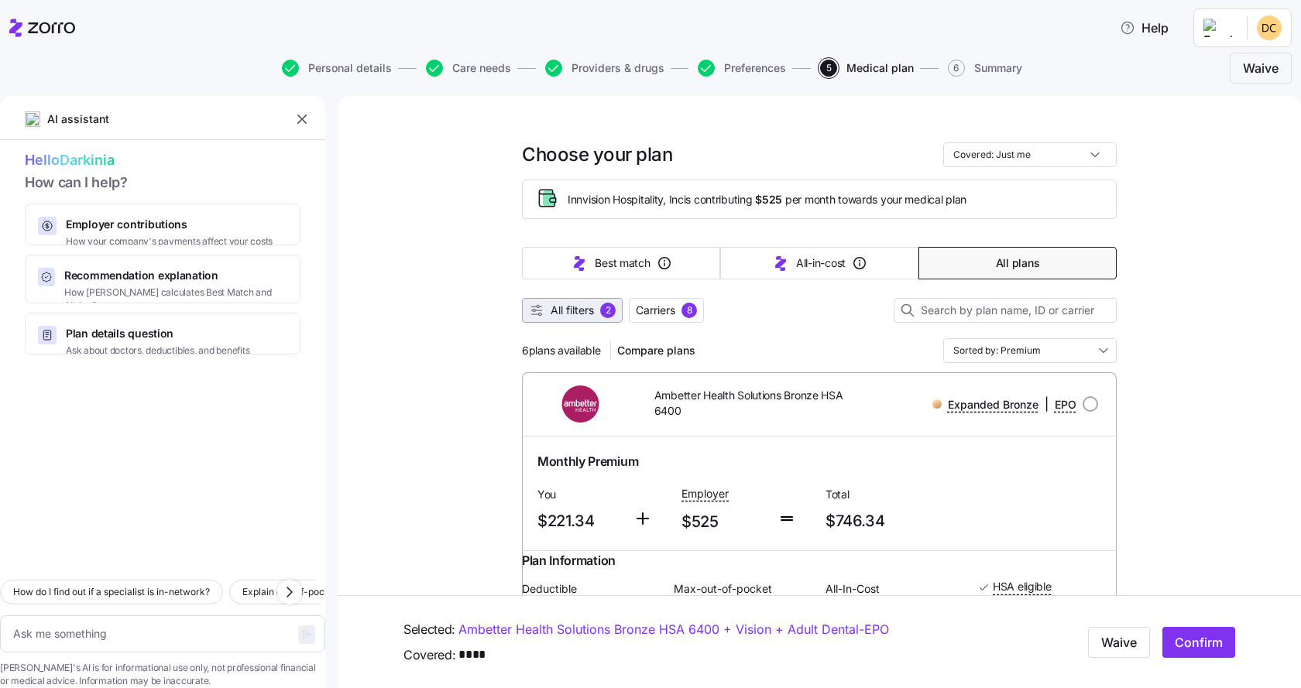
click at [565, 306] on span "All filters" at bounding box center [572, 310] width 43 height 15
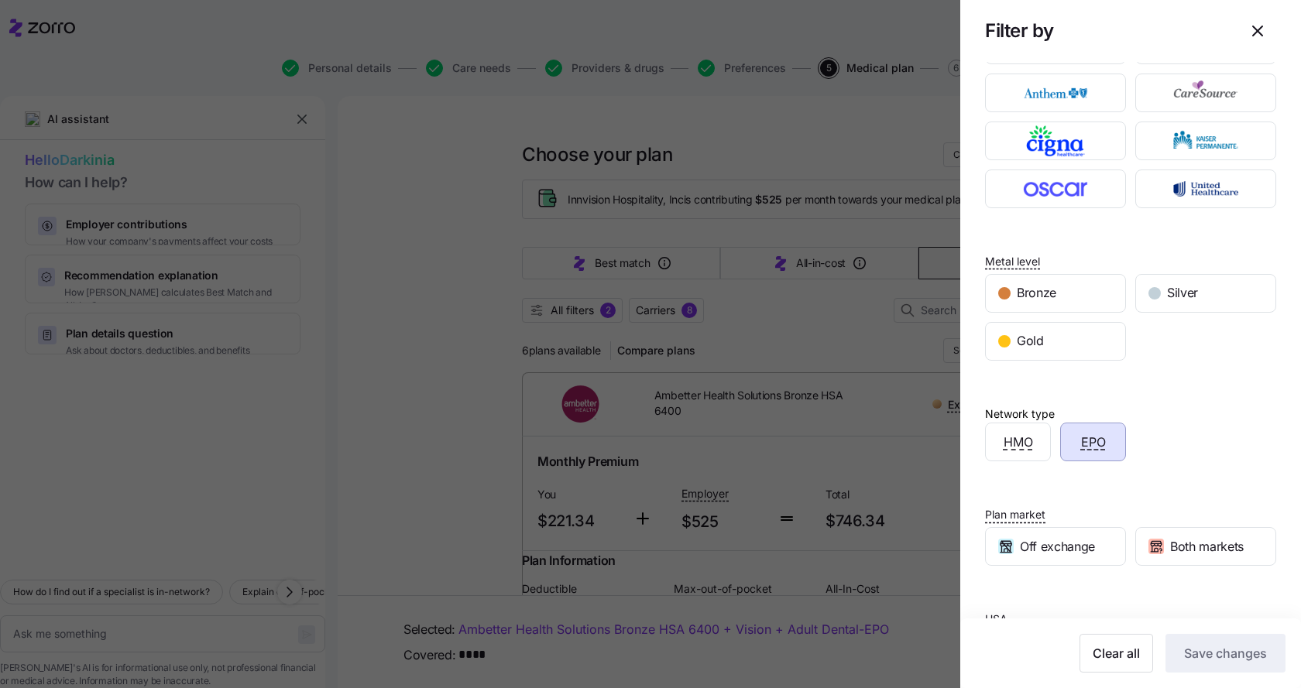
scroll to position [145, 0]
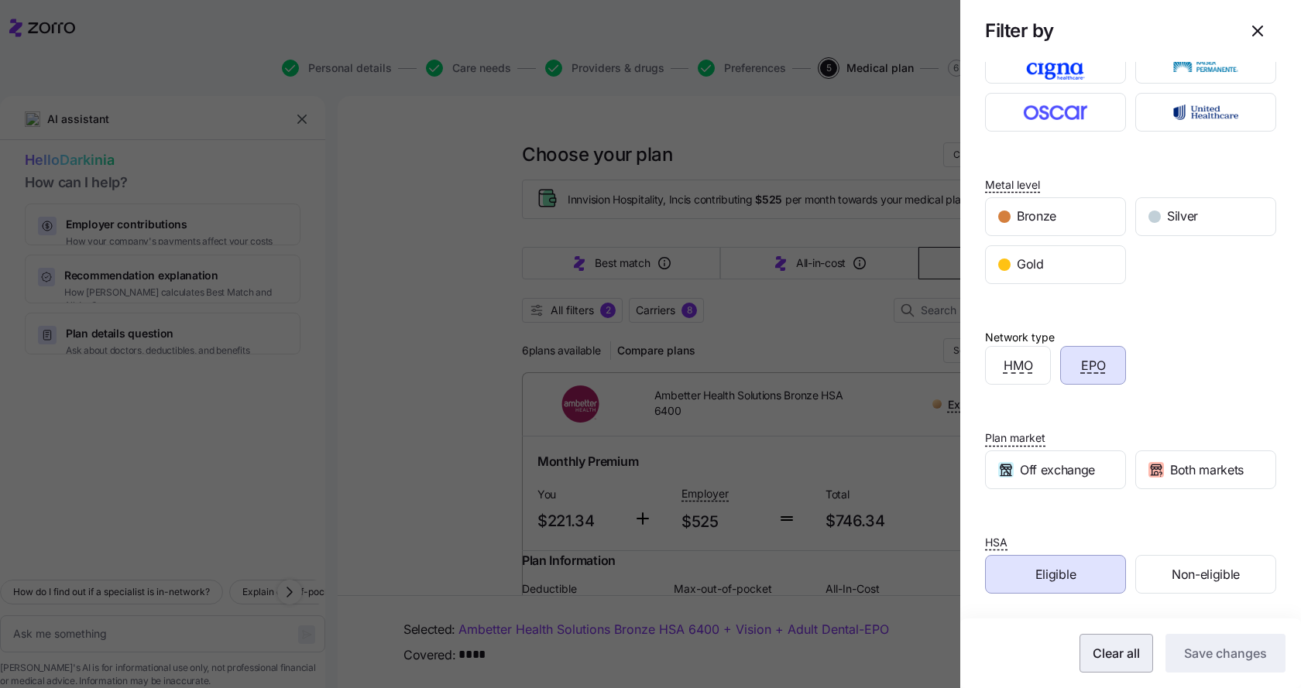
click at [1100, 654] on span "Clear all" at bounding box center [1116, 653] width 47 height 19
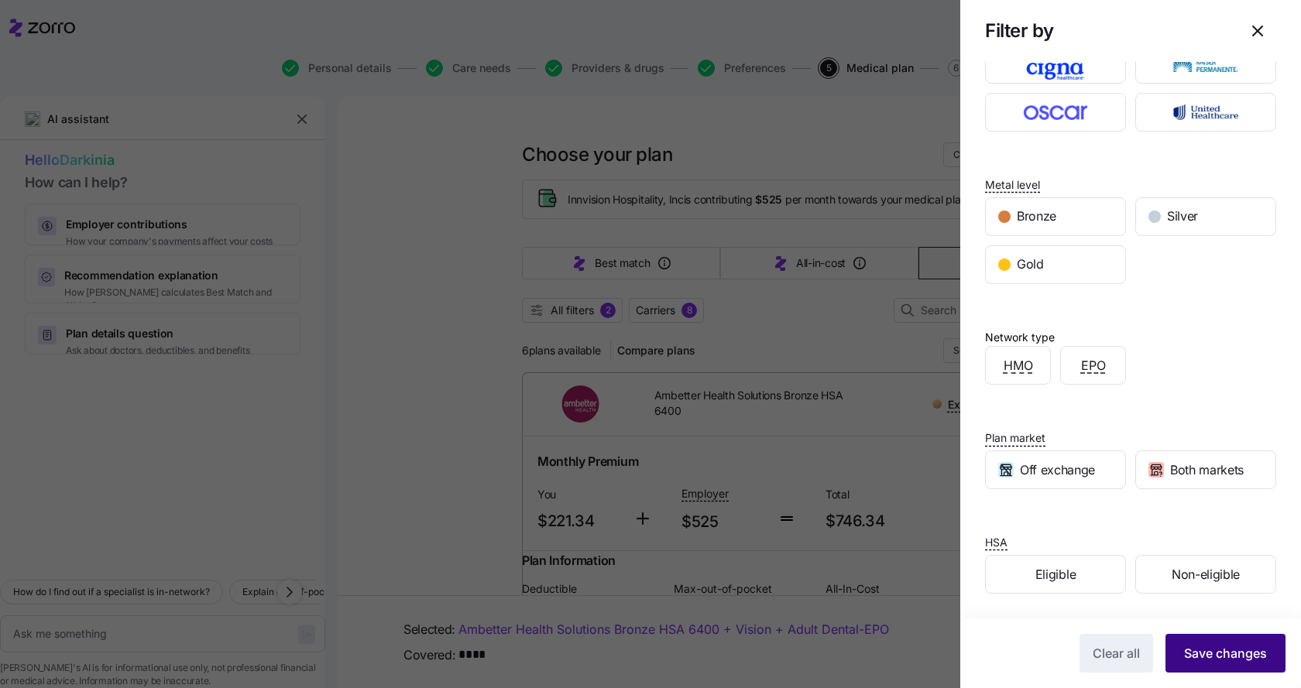
click at [1207, 654] on span "Save changes" at bounding box center [1225, 653] width 83 height 19
type textarea "x"
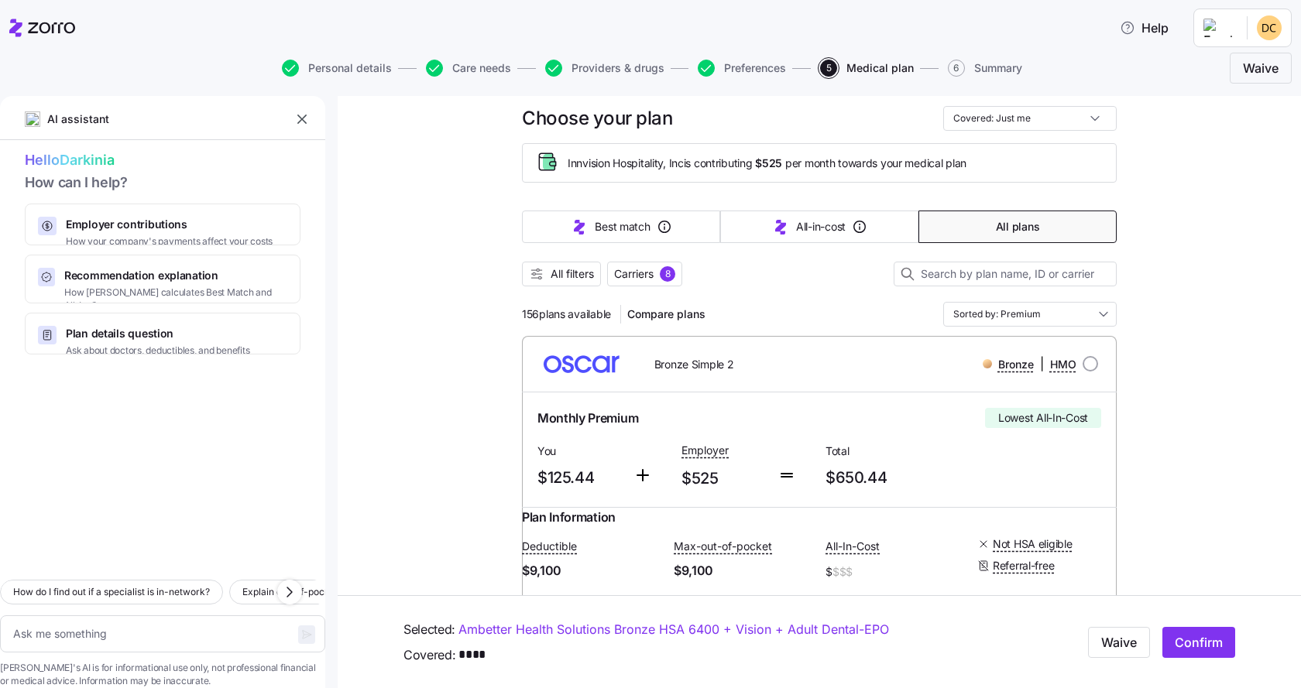
scroll to position [0, 0]
